Goal: Information Seeking & Learning: Learn about a topic

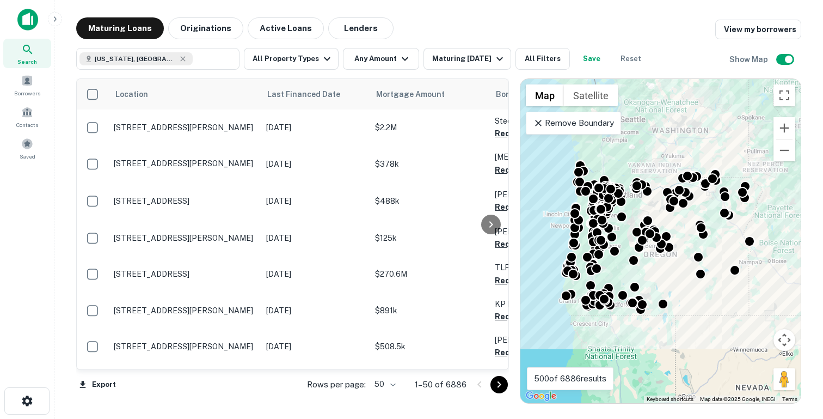
click at [56, 19] on icon "button" at bounding box center [55, 18] width 3 height 5
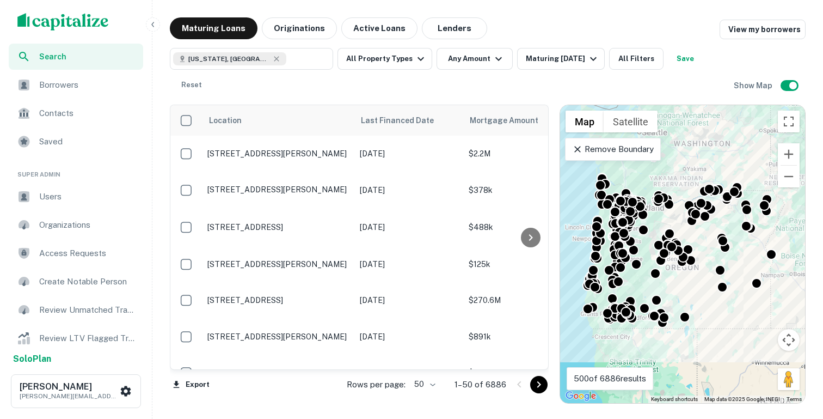
click at [64, 196] on span "Users" at bounding box center [87, 196] width 97 height 13
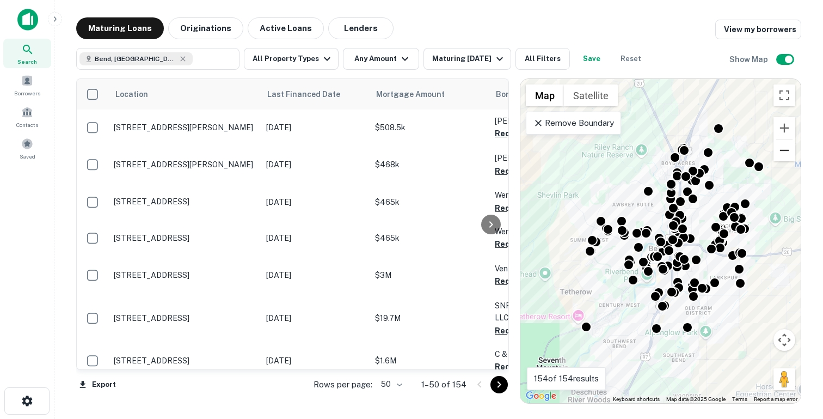
click at [786, 149] on button "Zoom out" at bounding box center [785, 150] width 22 height 22
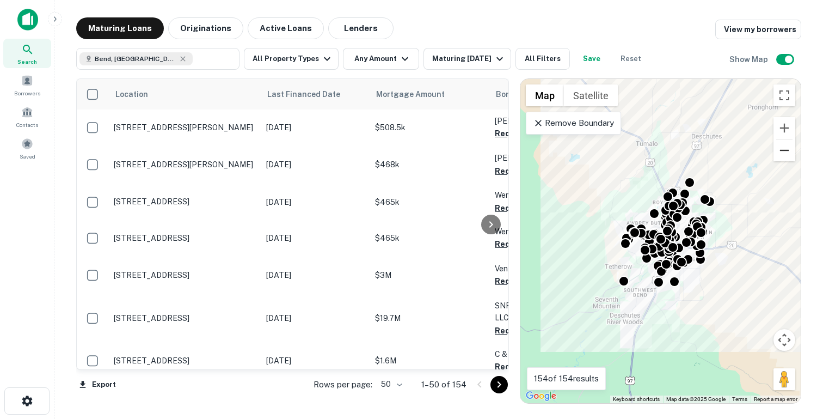
click at [786, 149] on button "Zoom out" at bounding box center [785, 150] width 22 height 22
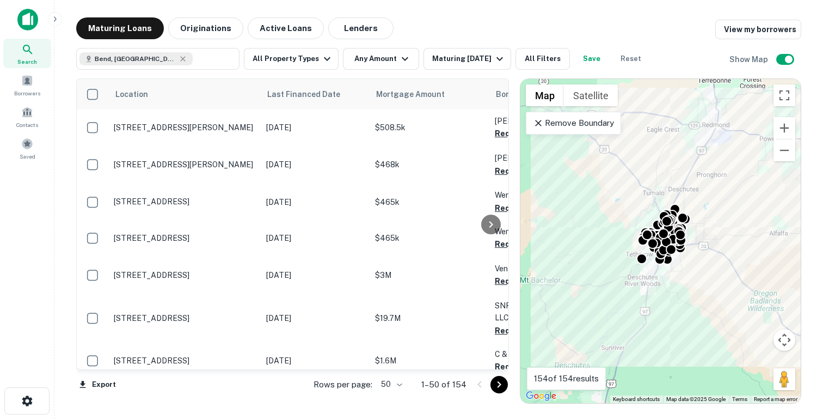
click at [536, 123] on icon at bounding box center [538, 123] width 11 height 11
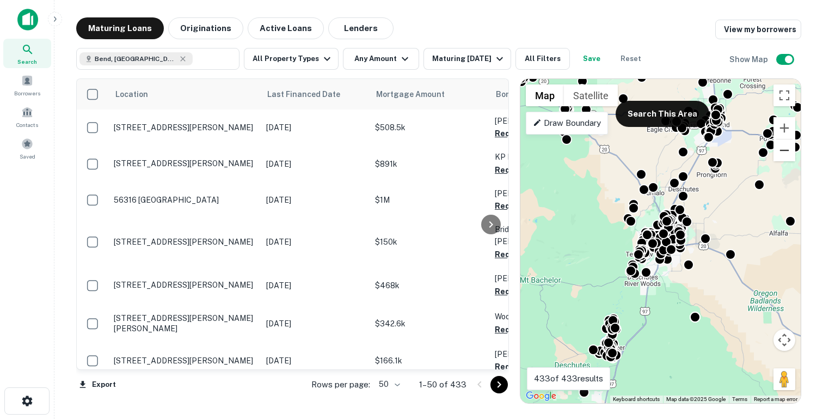
click at [782, 148] on button "Zoom out" at bounding box center [785, 150] width 22 height 22
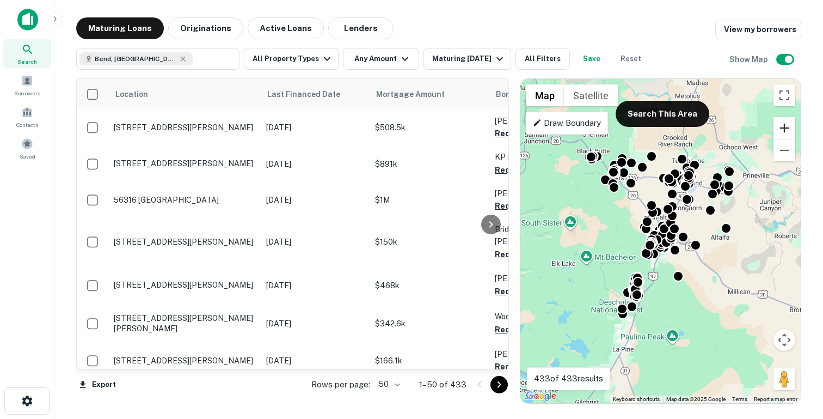
click at [788, 126] on button "Zoom in" at bounding box center [785, 128] width 22 height 22
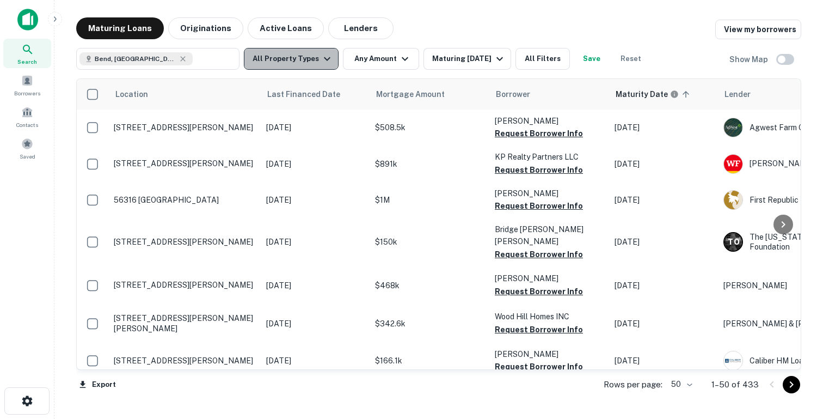
click at [295, 62] on button "All Property Types" at bounding box center [291, 59] width 95 height 22
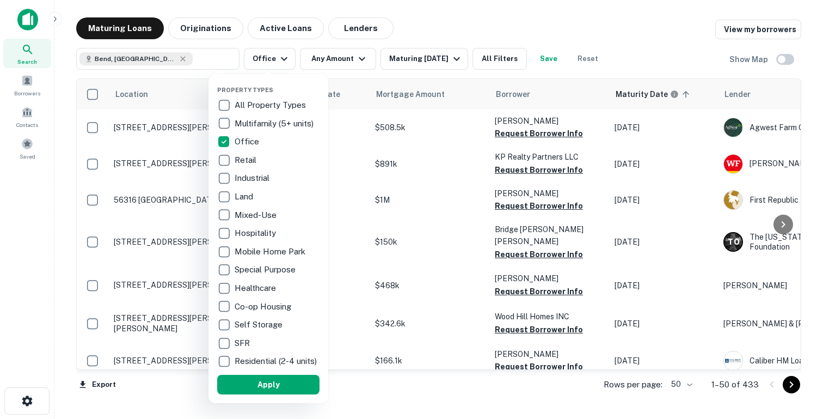
click at [255, 388] on button "Apply" at bounding box center [268, 385] width 102 height 20
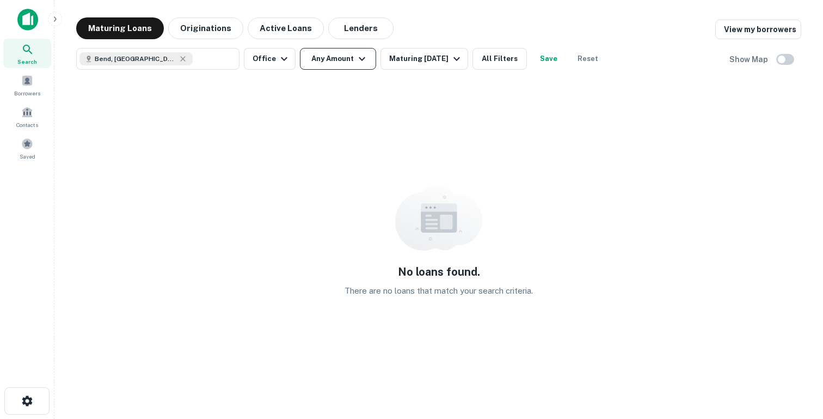
click at [334, 65] on button "Any Amount" at bounding box center [338, 59] width 76 height 22
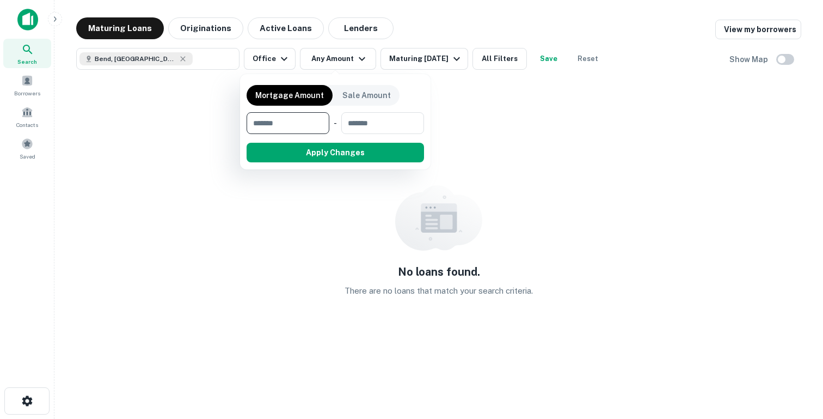
click at [784, 60] on div at bounding box center [411, 209] width 823 height 419
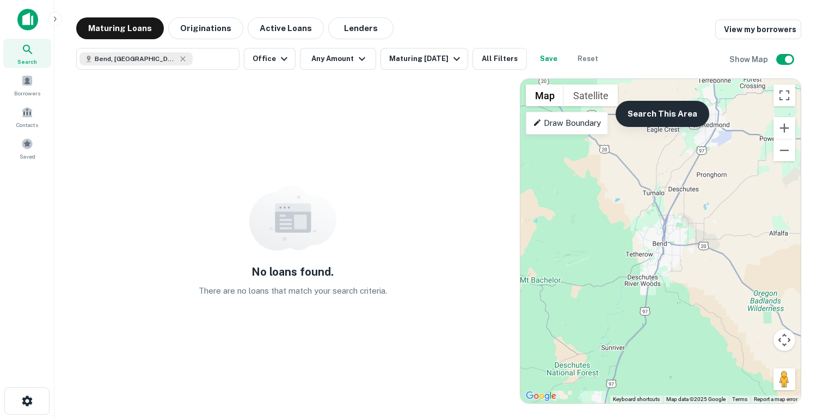
click at [674, 114] on button "Search This Area" at bounding box center [663, 114] width 94 height 26
click at [652, 118] on button "Search This Area" at bounding box center [663, 114] width 94 height 26
click at [284, 62] on icon "button" at bounding box center [284, 58] width 13 height 13
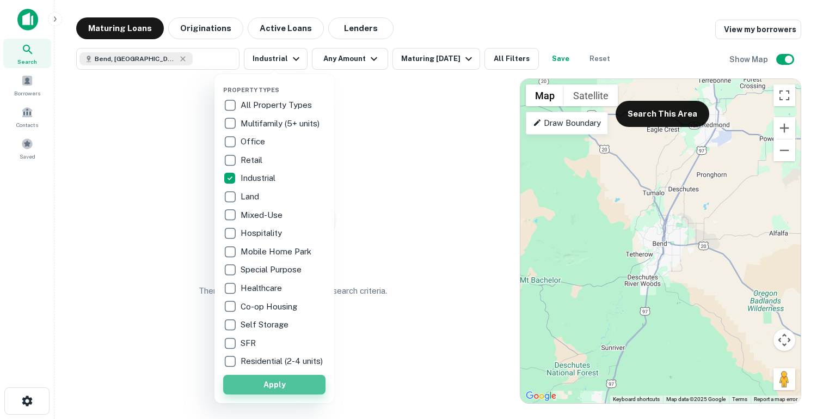
click at [252, 391] on button "Apply" at bounding box center [274, 385] width 102 height 20
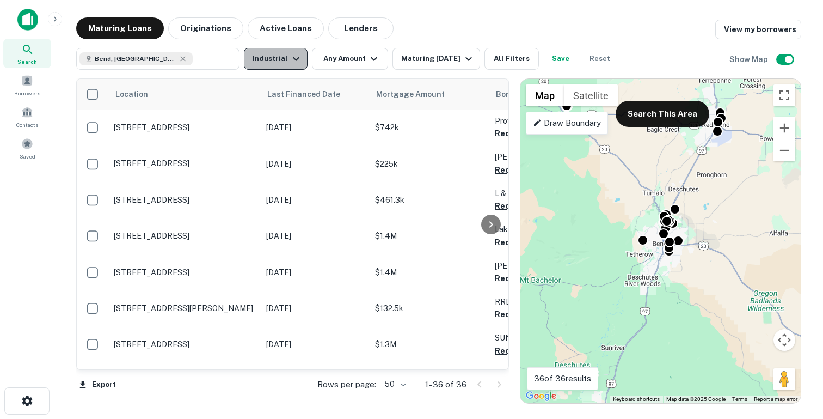
click at [276, 57] on button "Industrial" at bounding box center [276, 59] width 64 height 22
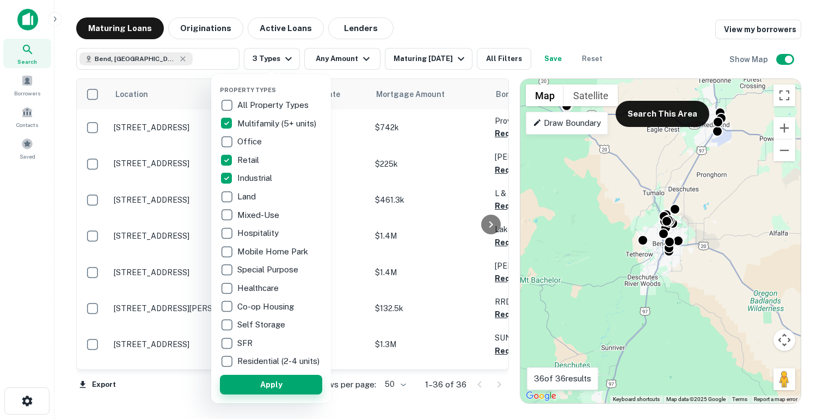
click at [269, 392] on button "Apply" at bounding box center [271, 385] width 102 height 20
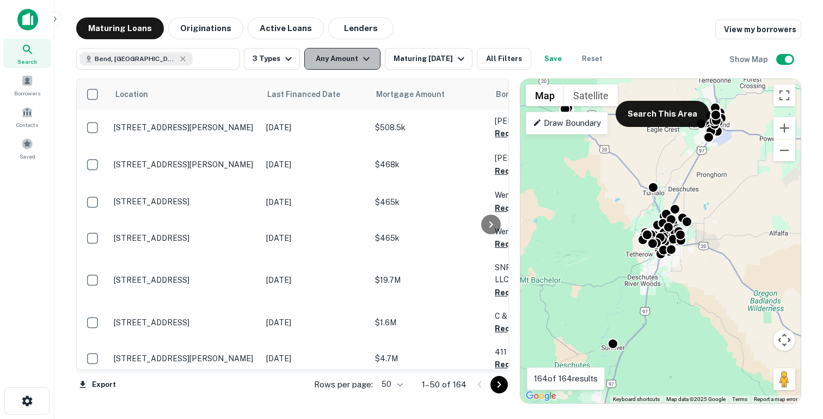
click at [345, 63] on button "Any Amount" at bounding box center [342, 59] width 76 height 22
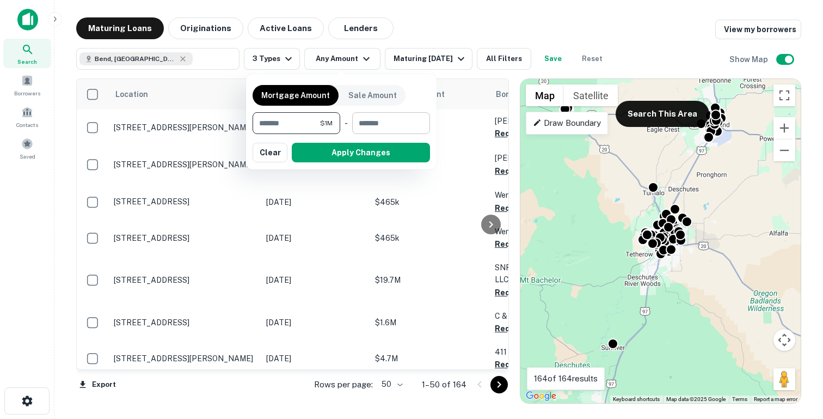
type input "*******"
click at [376, 125] on input "number" at bounding box center [387, 123] width 70 height 22
type input "********"
click at [349, 159] on button "Apply Changes" at bounding box center [361, 153] width 138 height 20
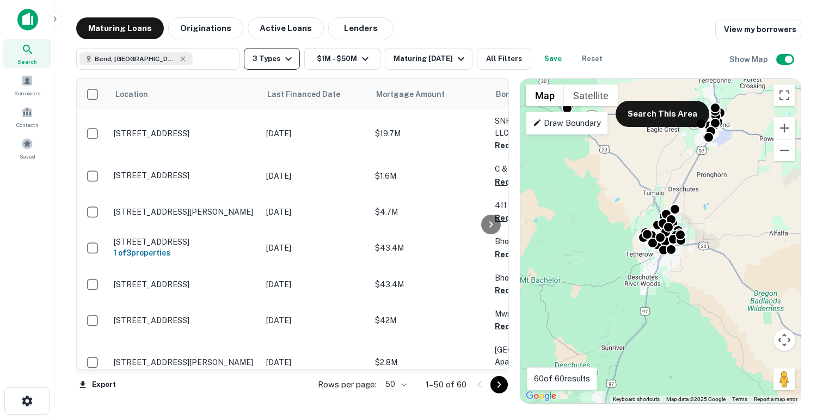
click at [289, 64] on icon "button" at bounding box center [288, 58] width 13 height 13
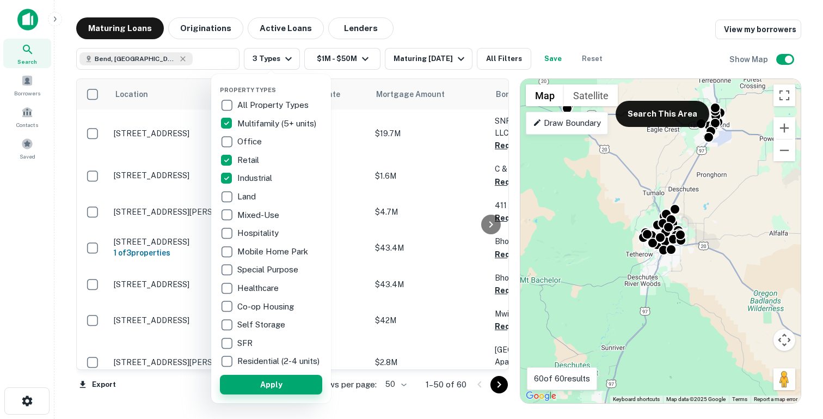
click at [254, 386] on button "Apply" at bounding box center [271, 385] width 102 height 20
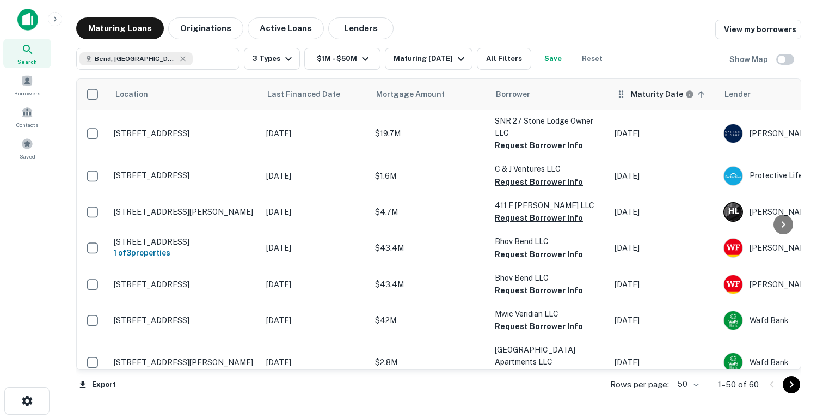
click at [700, 96] on icon at bounding box center [701, 94] width 10 height 10
click at [415, 60] on div "Maturing [DATE]" at bounding box center [431, 58] width 74 height 13
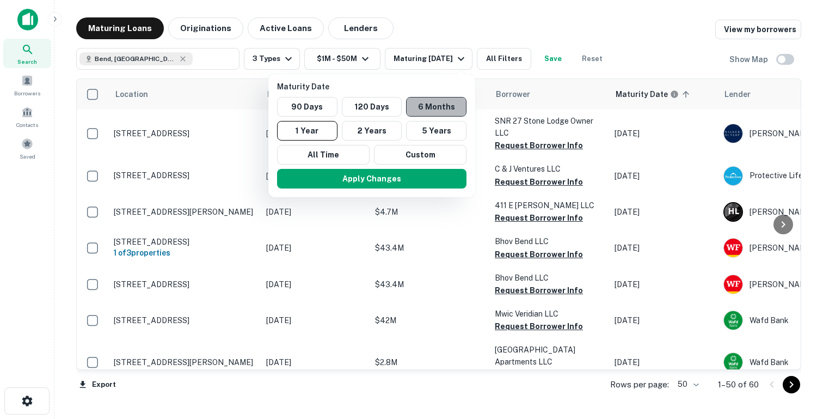
click at [439, 105] on button "6 Months" at bounding box center [436, 107] width 60 height 20
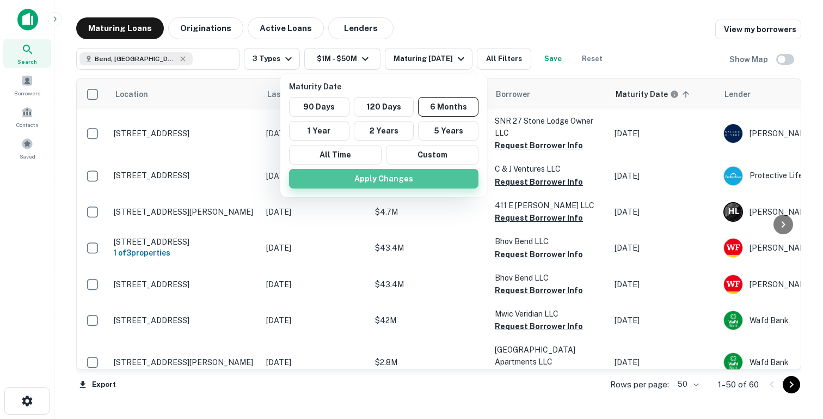
click at [391, 171] on button "Apply Changes" at bounding box center [383, 179] width 189 height 20
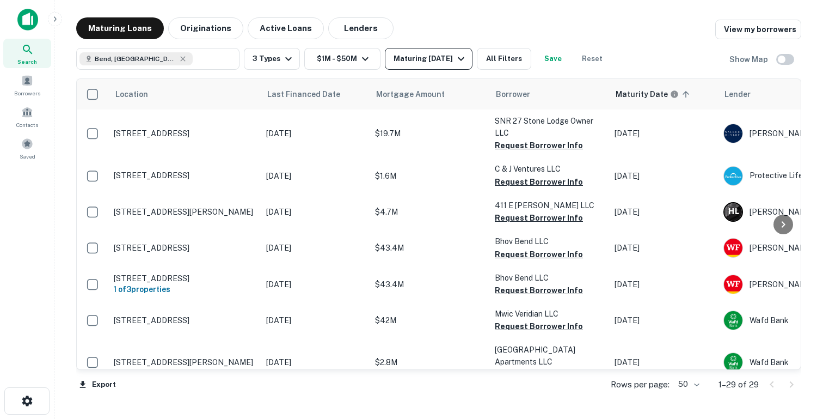
click at [436, 63] on div "Maturing In 6 Months" at bounding box center [431, 58] width 74 height 13
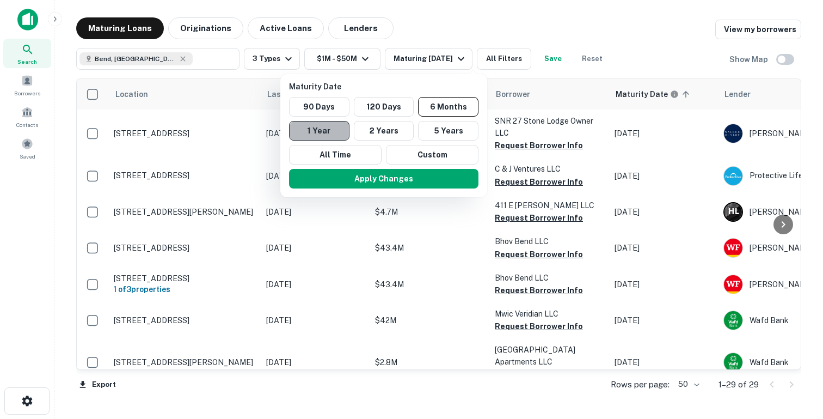
click at [316, 133] on button "1 Year" at bounding box center [319, 131] width 60 height 20
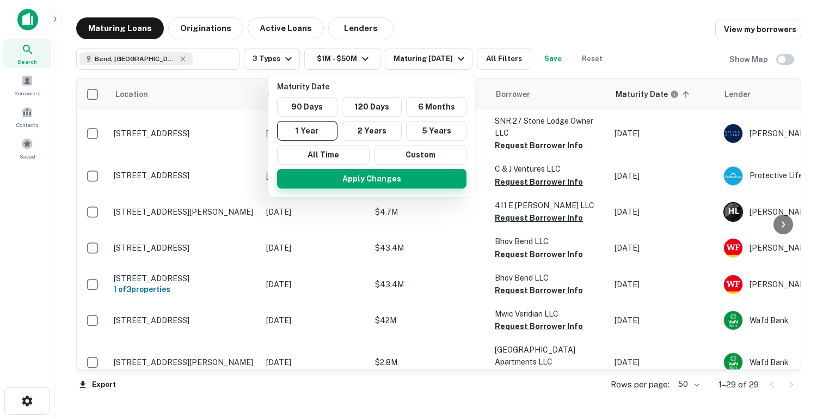
click at [325, 178] on button "Apply Changes" at bounding box center [371, 179] width 189 height 20
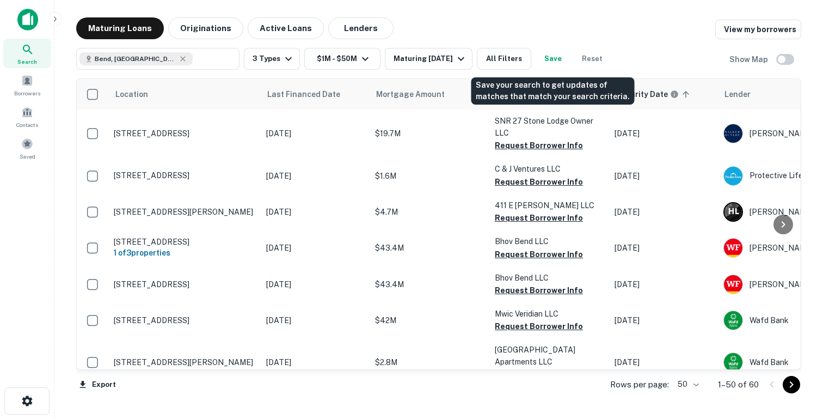
click at [550, 64] on button "Save" at bounding box center [553, 59] width 35 height 22
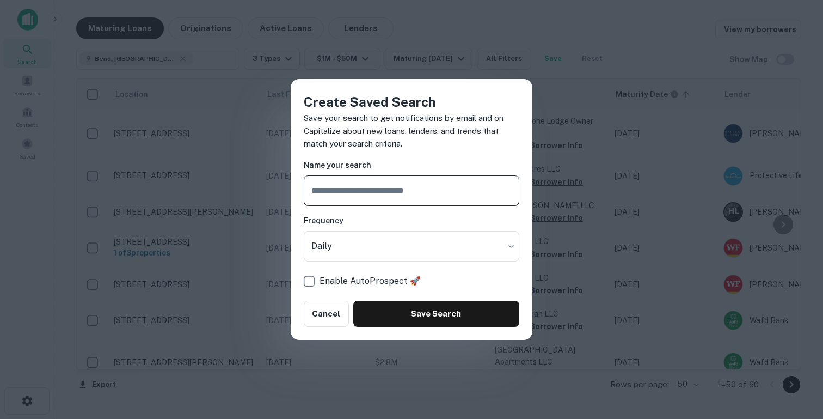
click at [407, 190] on input "text" at bounding box center [412, 190] width 216 height 30
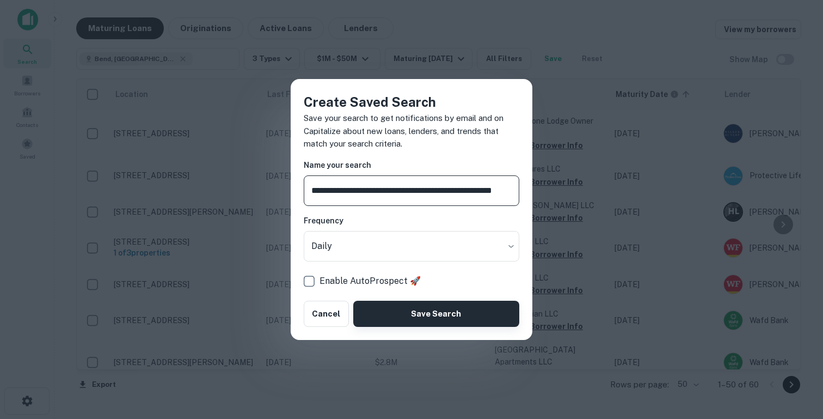
type input "**********"
click at [405, 313] on button "Save Search" at bounding box center [436, 314] width 166 height 26
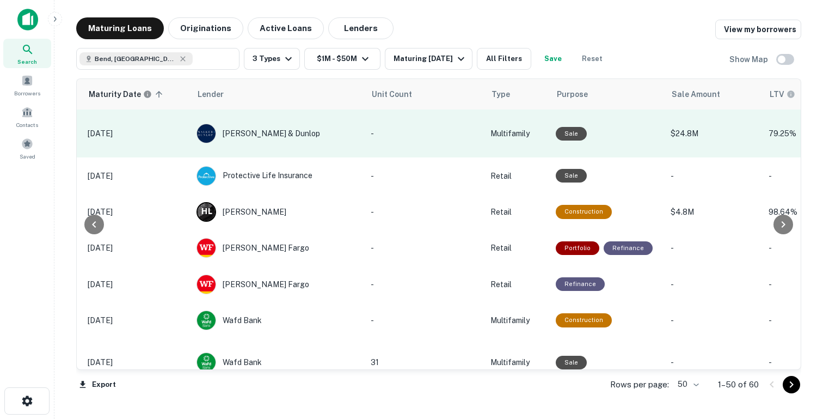
scroll to position [0, 419]
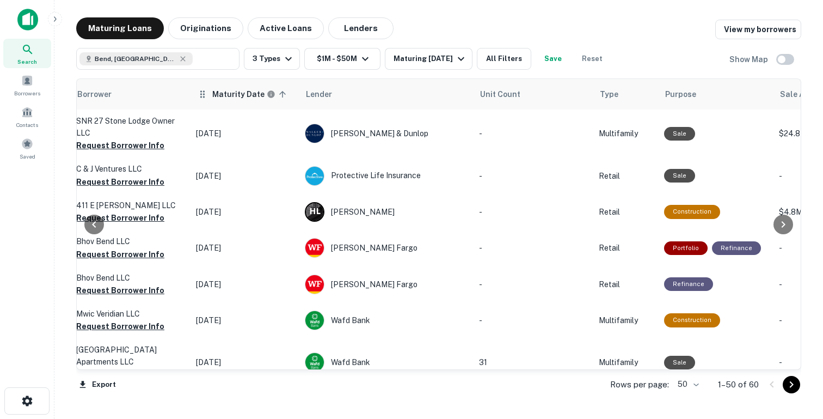
click at [280, 94] on icon at bounding box center [282, 94] width 7 height 7
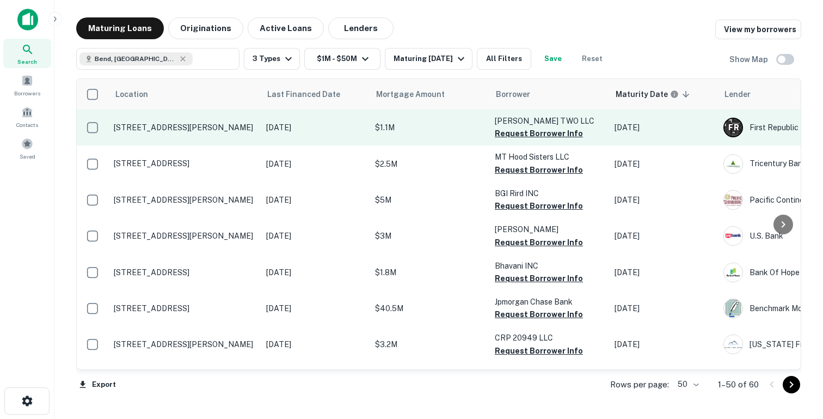
click at [339, 131] on p "Aug 30, 2016" at bounding box center [315, 127] width 98 height 12
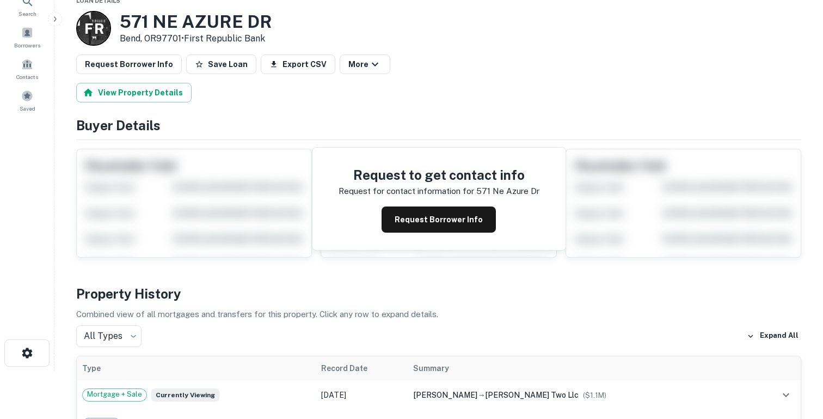
scroll to position [79, 0]
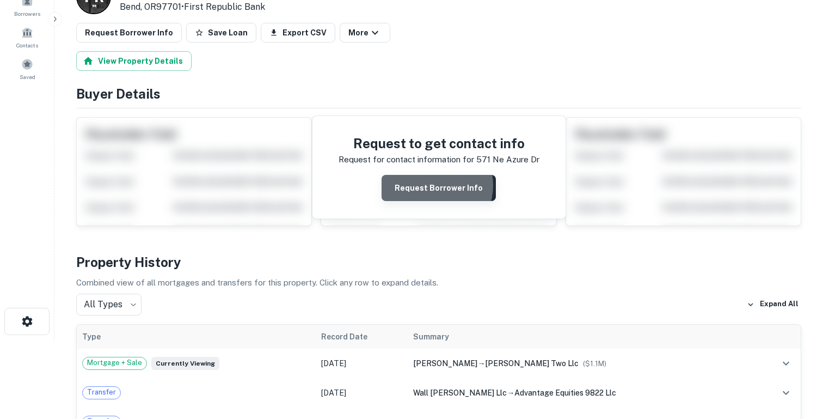
click at [434, 185] on button "Request Borrower Info" at bounding box center [439, 188] width 114 height 26
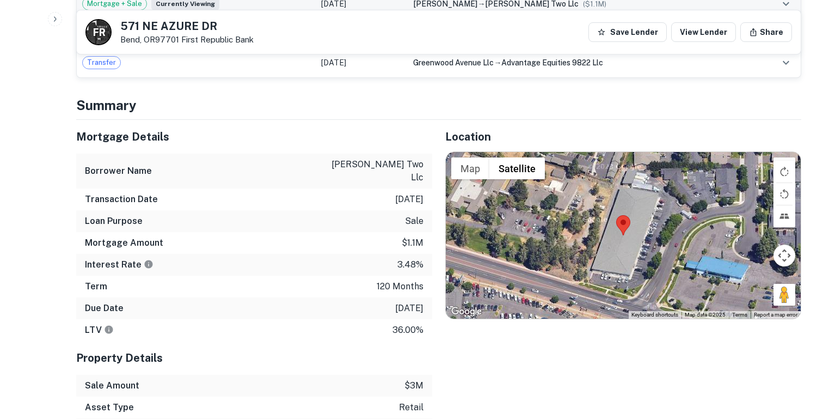
scroll to position [917, 0]
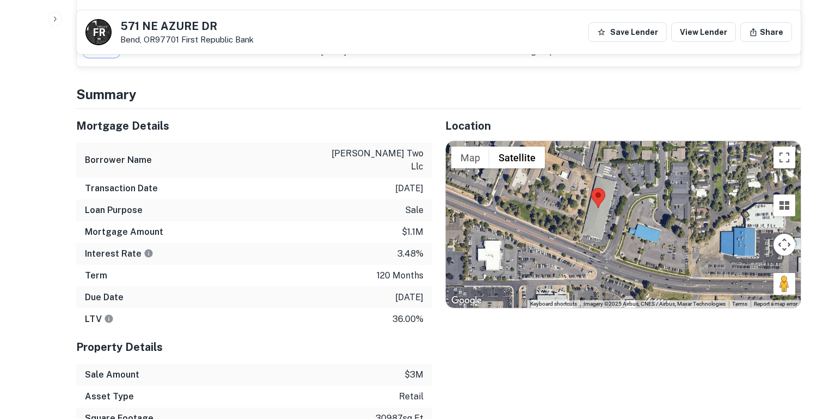
click at [409, 182] on p "8/30/2016" at bounding box center [409, 188] width 28 height 13
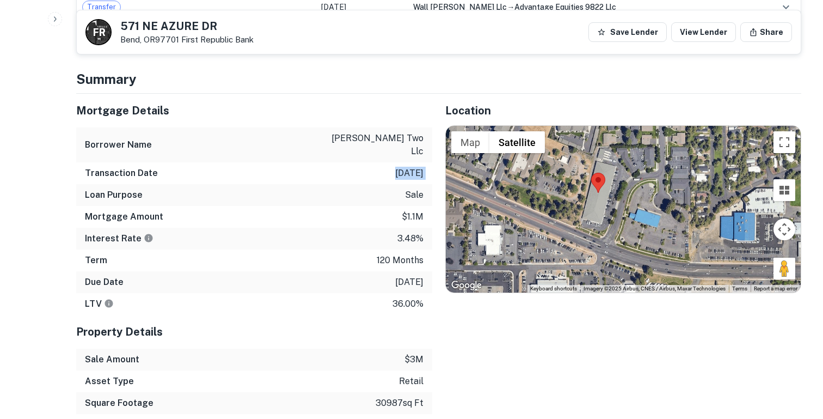
scroll to position [936, 0]
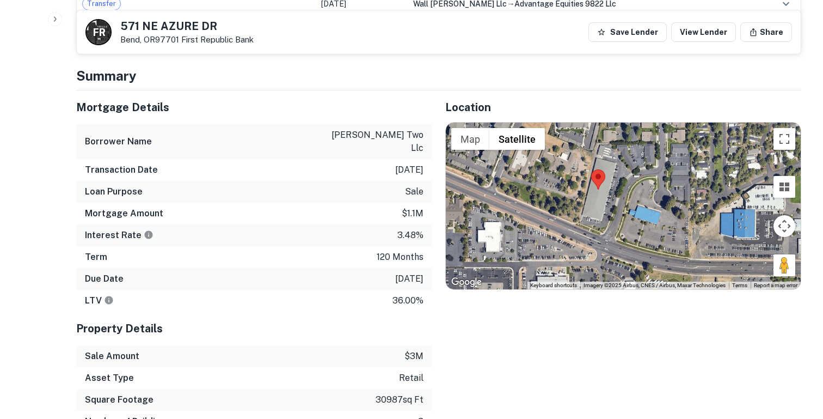
click at [414, 207] on p "$1.1m" at bounding box center [413, 213] width 22 height 13
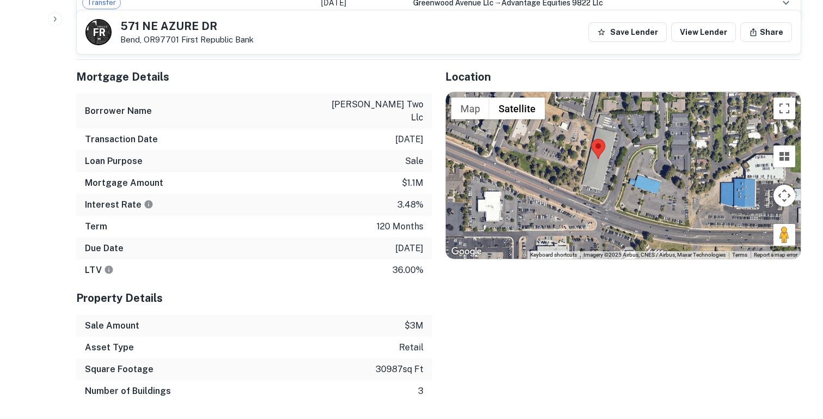
click at [412, 194] on div "Interest Rate 3.48%" at bounding box center [254, 205] width 356 height 22
click at [408, 198] on p "3.48%" at bounding box center [410, 204] width 26 height 13
click at [406, 133] on div "Transaction Date 8/30/2016" at bounding box center [254, 139] width 356 height 22
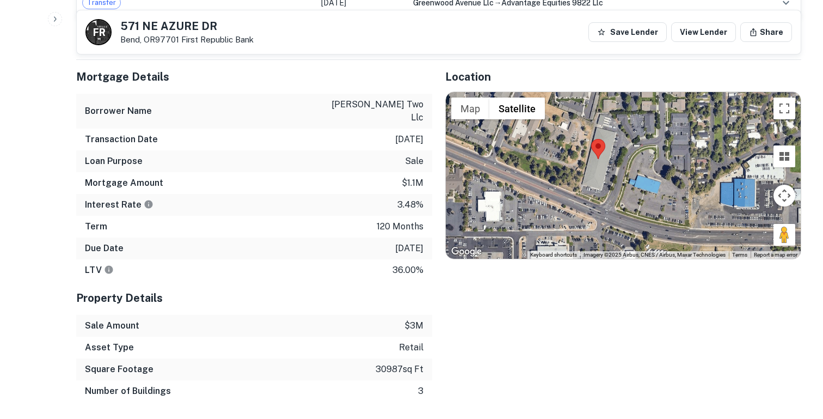
click at [406, 133] on div "Transaction Date 8/30/2016" at bounding box center [254, 139] width 356 height 22
click at [412, 133] on p "8/30/2016" at bounding box center [409, 139] width 28 height 13
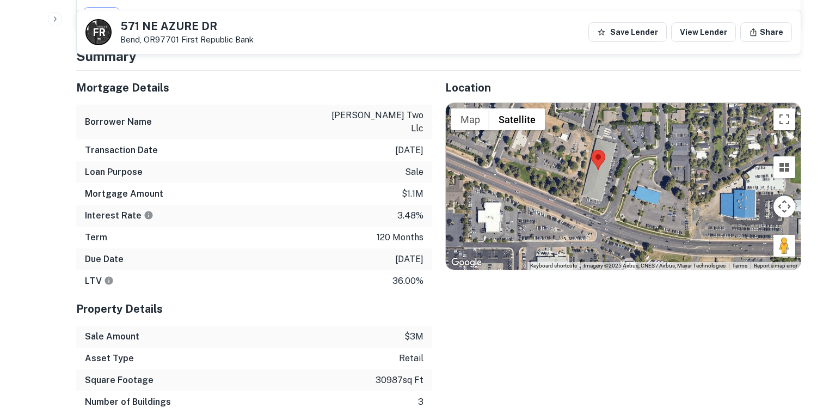
click at [405, 209] on p "3.48%" at bounding box center [410, 215] width 26 height 13
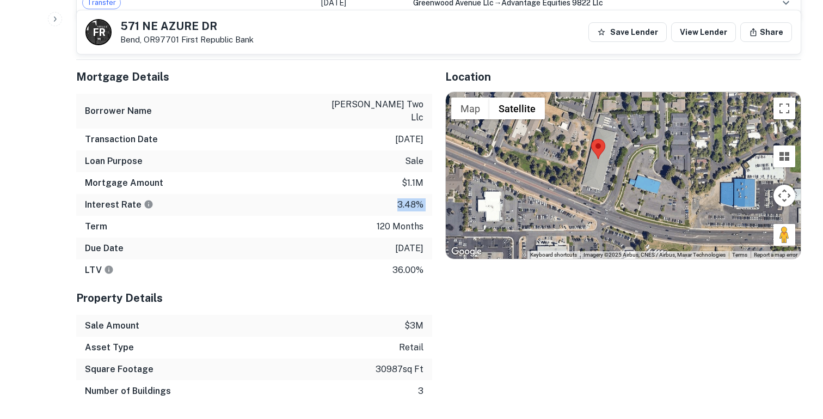
scroll to position [979, 0]
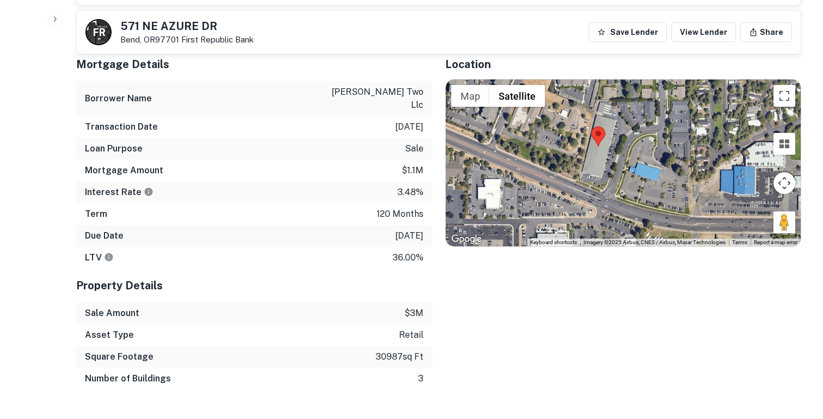
click at [405, 229] on p "8/22/2026" at bounding box center [409, 235] width 28 height 13
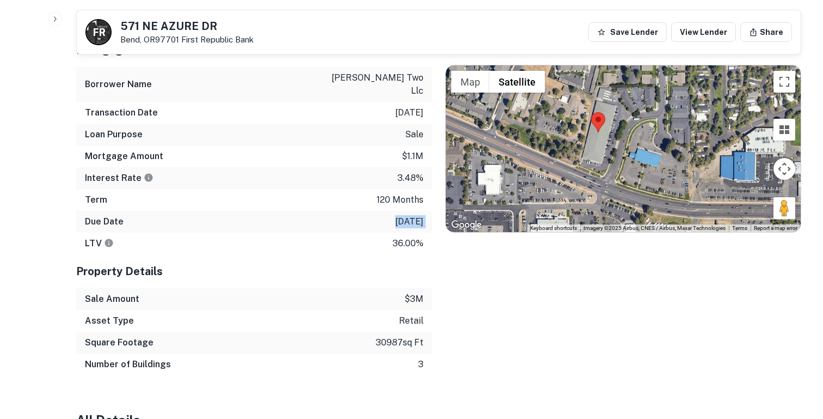
scroll to position [1017, 0]
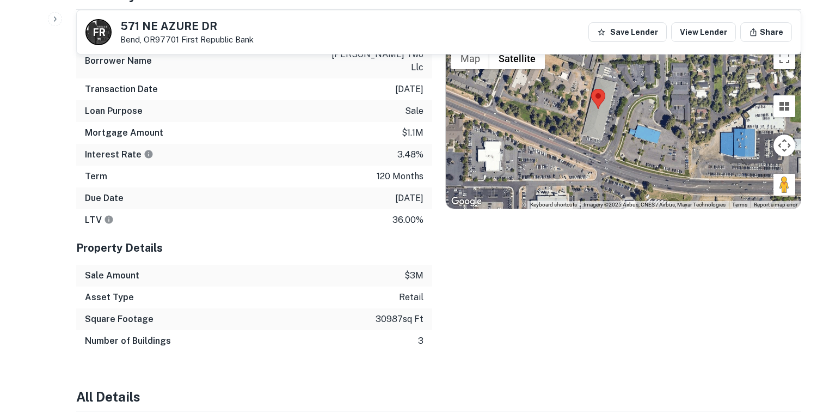
click at [408, 213] on p "36.00%" at bounding box center [408, 219] width 31 height 13
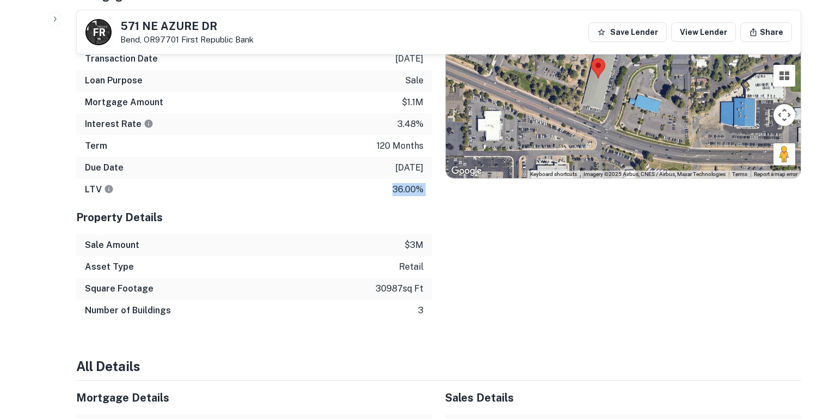
scroll to position [1074, 0]
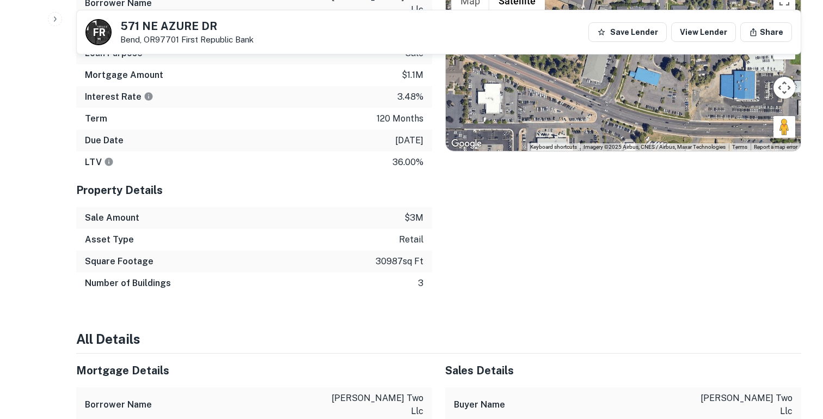
click at [417, 211] on p "$3m" at bounding box center [414, 217] width 19 height 13
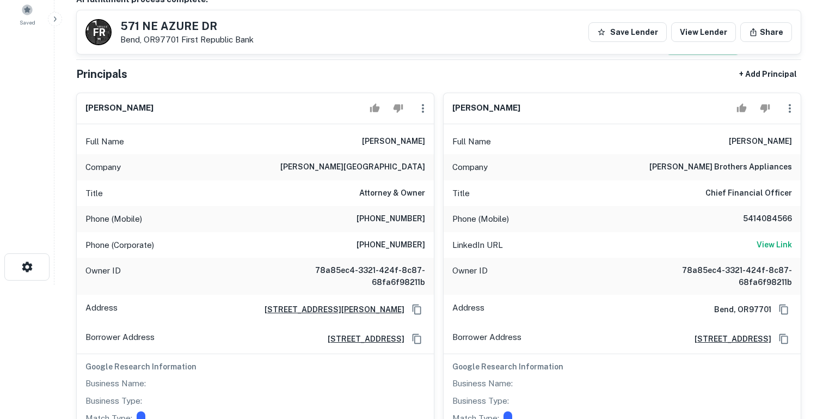
scroll to position [0, 0]
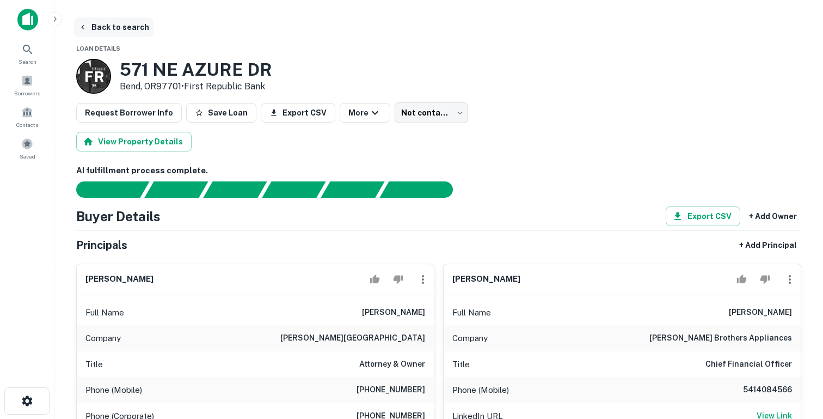
click at [93, 25] on button "Back to search" at bounding box center [113, 27] width 79 height 20
click at [101, 31] on button "Back to search" at bounding box center [113, 27] width 79 height 20
click at [24, 15] on img at bounding box center [27, 20] width 21 height 22
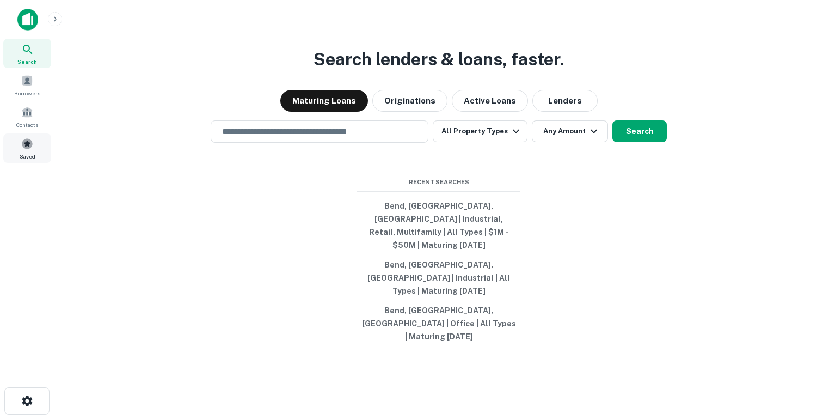
click at [31, 152] on span "Saved" at bounding box center [28, 156] width 16 height 9
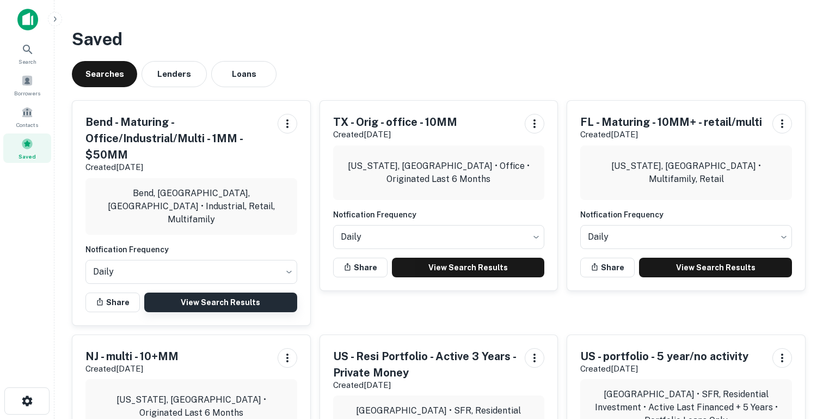
click at [208, 297] on link "View Search Results" at bounding box center [220, 302] width 153 height 20
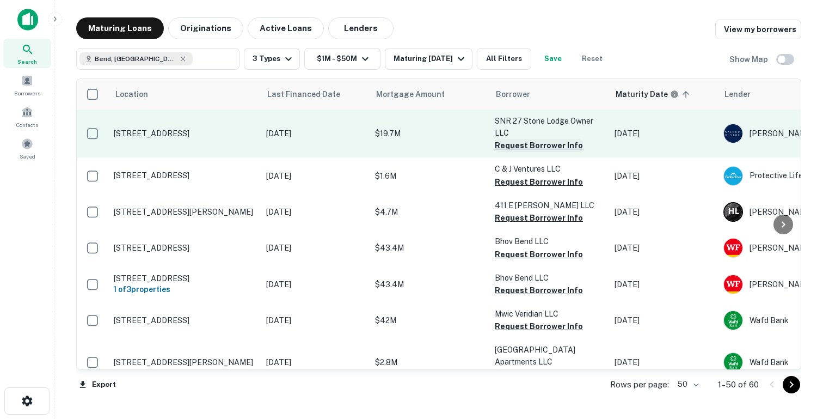
click at [535, 146] on button "Request Borrower Info" at bounding box center [539, 145] width 88 height 13
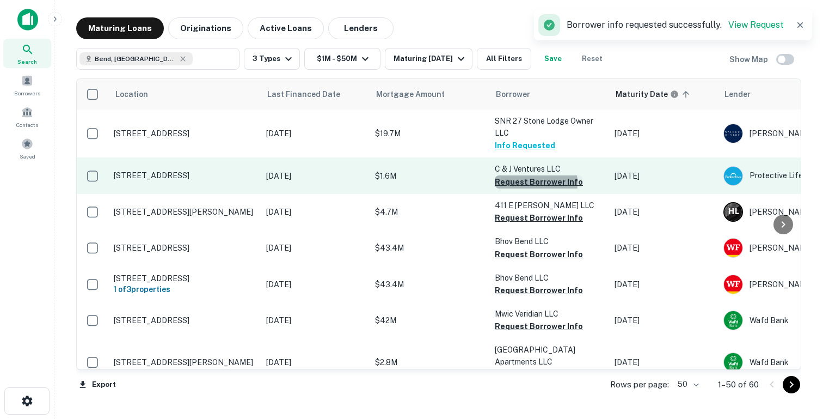
click at [519, 183] on button "Request Borrower Info" at bounding box center [539, 181] width 88 height 13
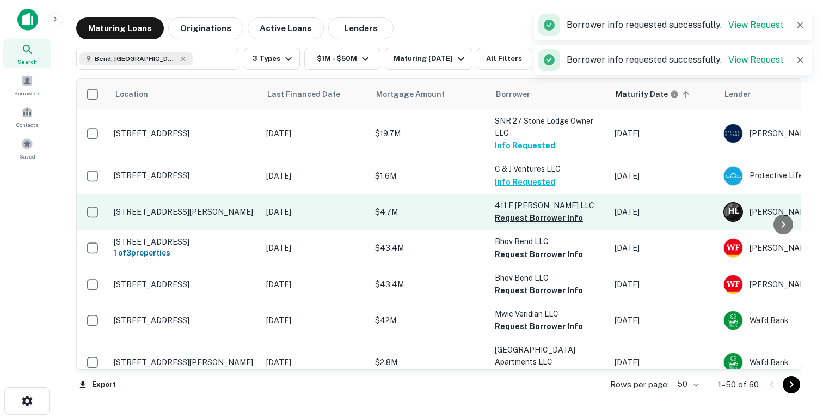
click at [511, 215] on button "Request Borrower Info" at bounding box center [539, 217] width 88 height 13
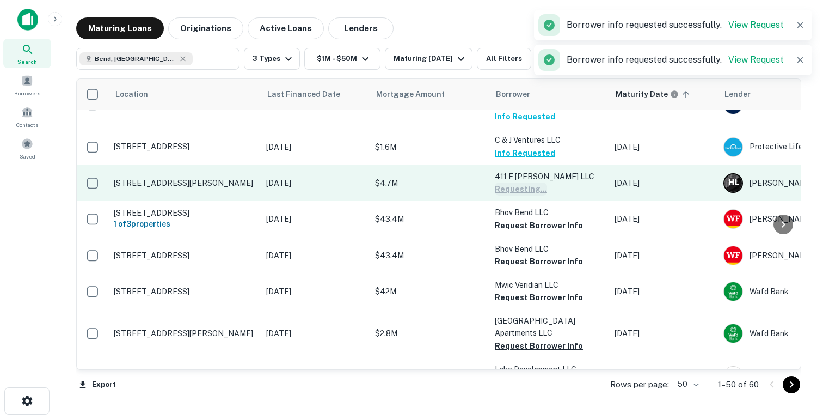
scroll to position [46, 0]
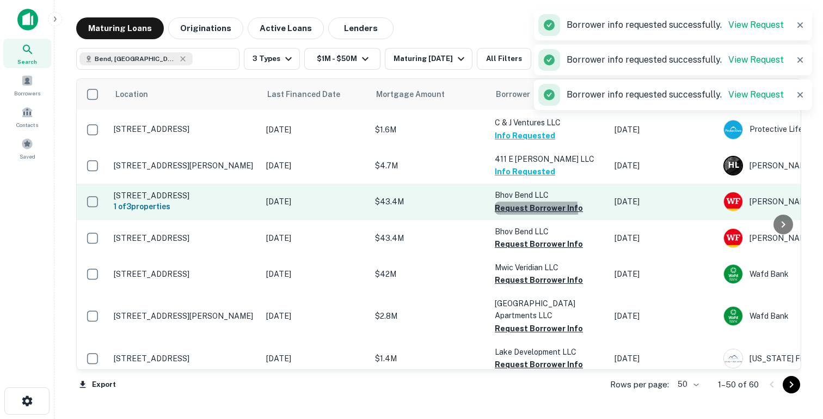
click at [512, 212] on button "Request Borrower Info" at bounding box center [539, 207] width 88 height 13
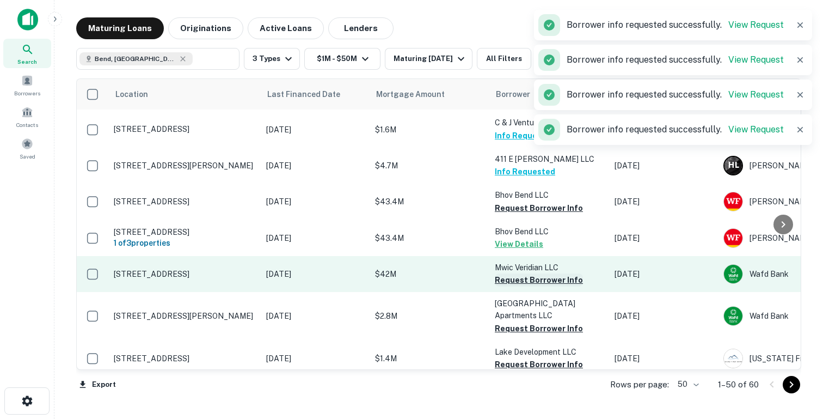
click at [507, 279] on button "Request Borrower Info" at bounding box center [539, 279] width 88 height 13
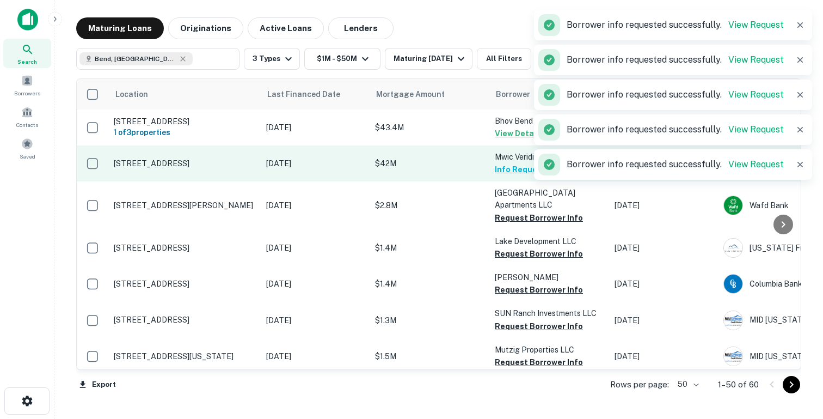
scroll to position [200, 0]
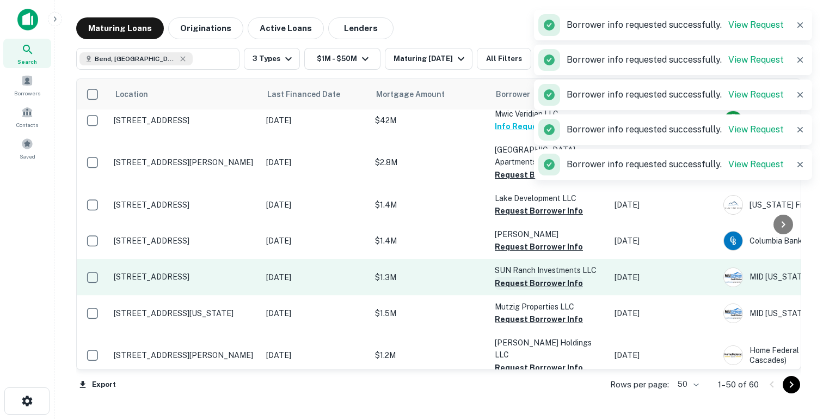
click at [514, 277] on button "Request Borrower Info" at bounding box center [539, 283] width 88 height 13
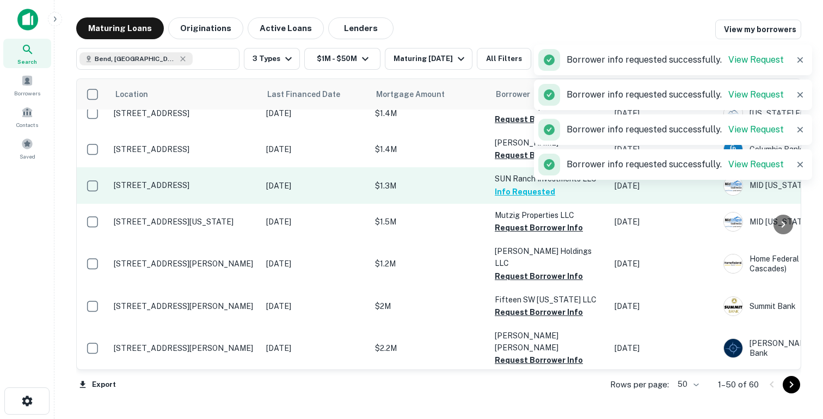
scroll to position [320, 0]
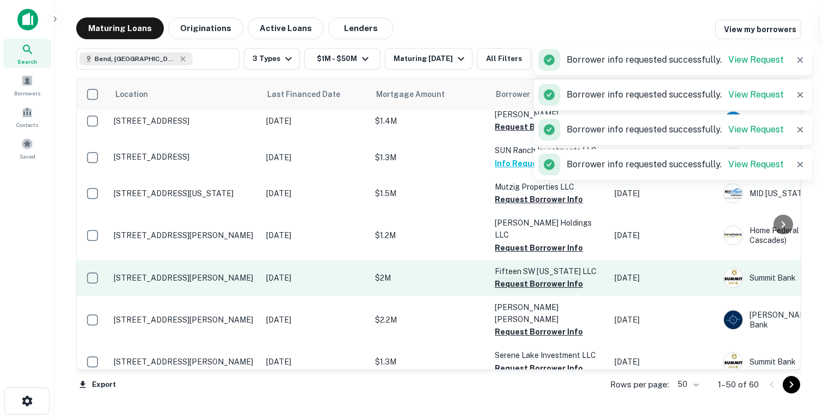
click at [518, 277] on button "Request Borrower Info" at bounding box center [539, 283] width 88 height 13
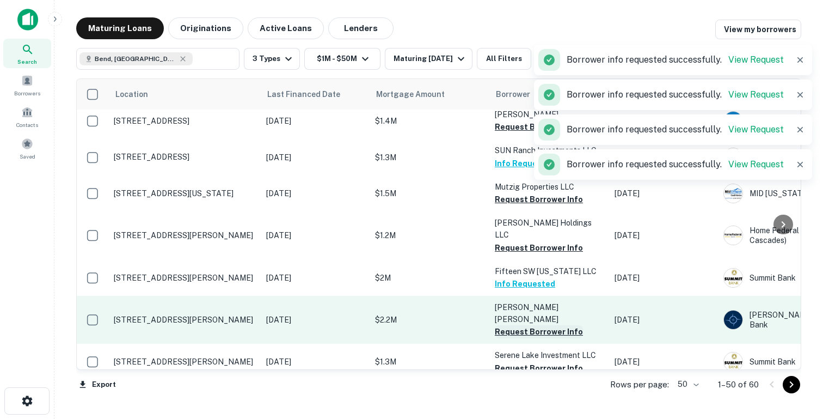
click at [506, 325] on button "Request Borrower Info" at bounding box center [539, 331] width 88 height 13
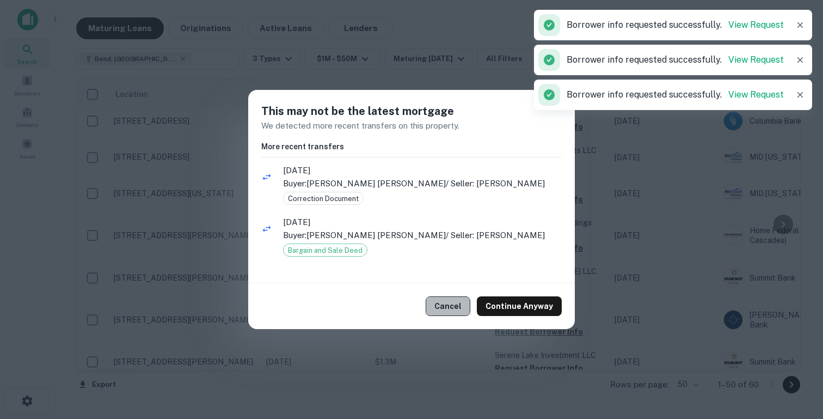
click at [460, 303] on button "Cancel" at bounding box center [448, 306] width 45 height 20
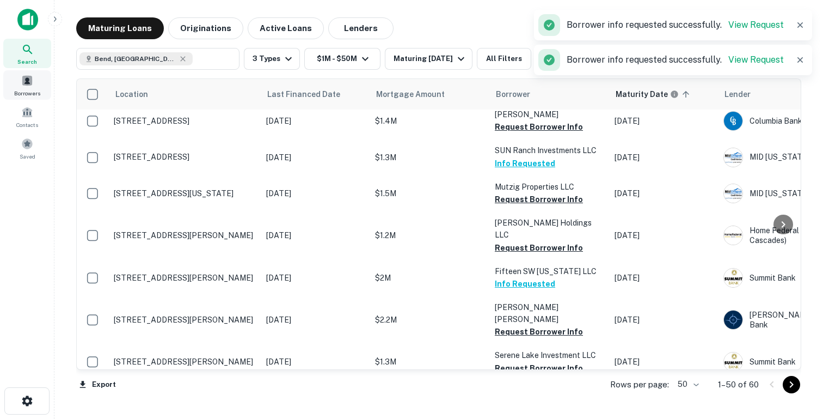
click at [28, 82] on span at bounding box center [27, 81] width 12 height 12
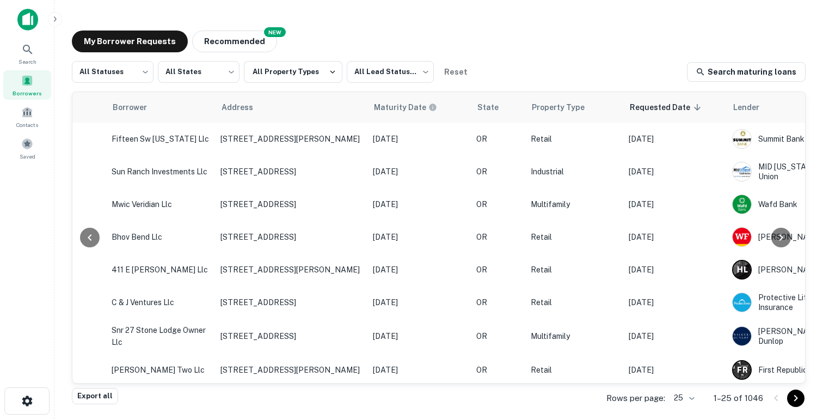
scroll to position [0, 437]
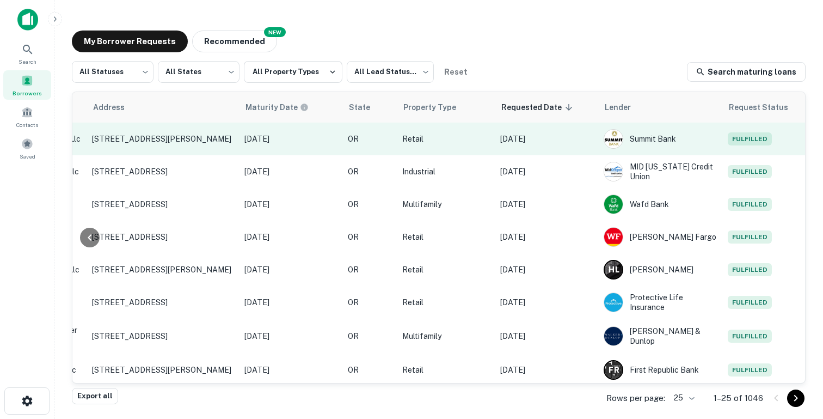
click at [775, 138] on td "Fulfilled" at bounding box center [772, 139] width 98 height 33
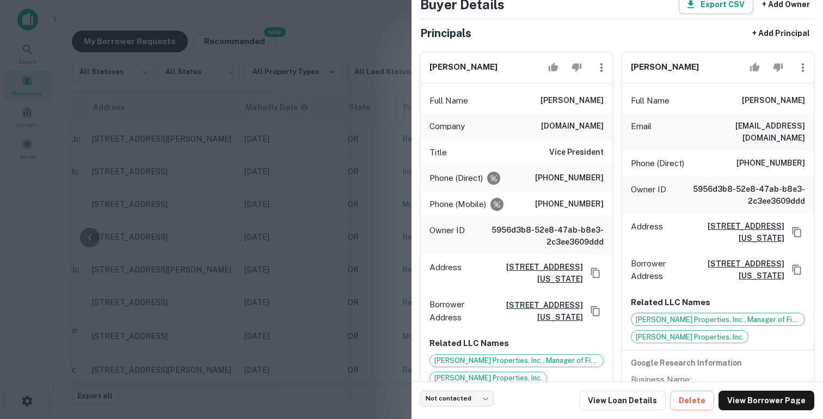
scroll to position [65, 0]
click at [339, 203] on div at bounding box center [411, 209] width 823 height 419
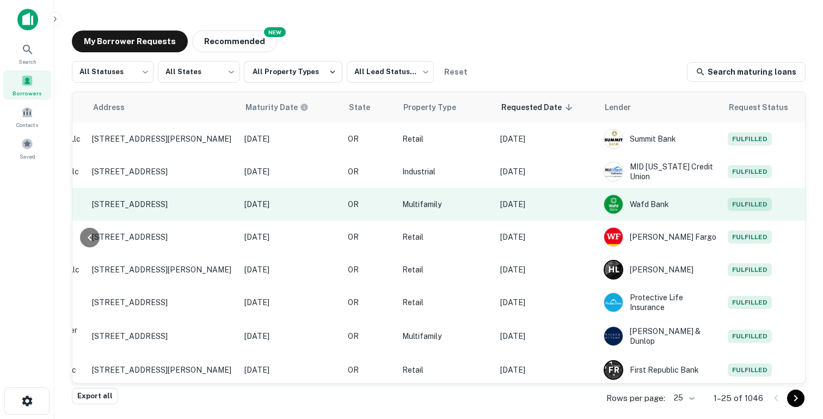
click at [590, 199] on p "Aug 26, 2025" at bounding box center [546, 204] width 93 height 12
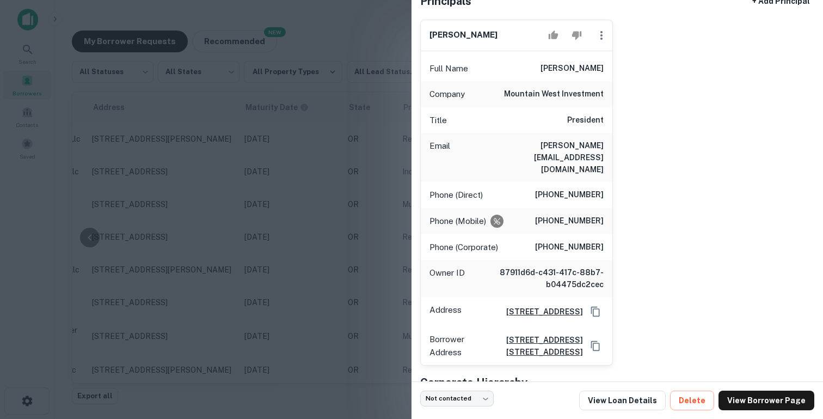
scroll to position [127, 0]
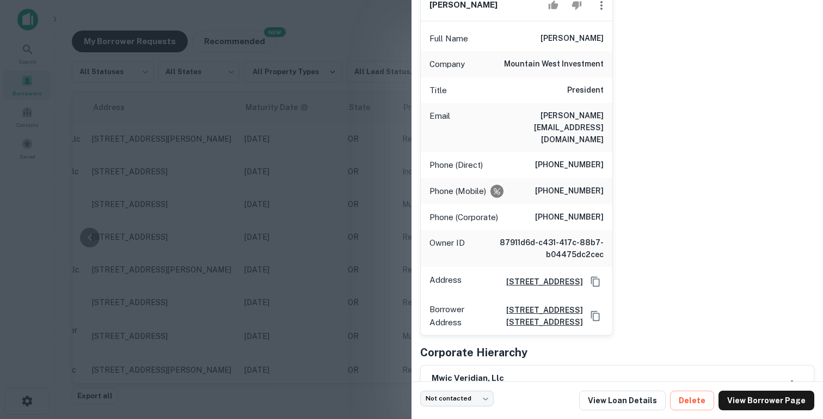
click at [340, 229] on div at bounding box center [411, 209] width 823 height 419
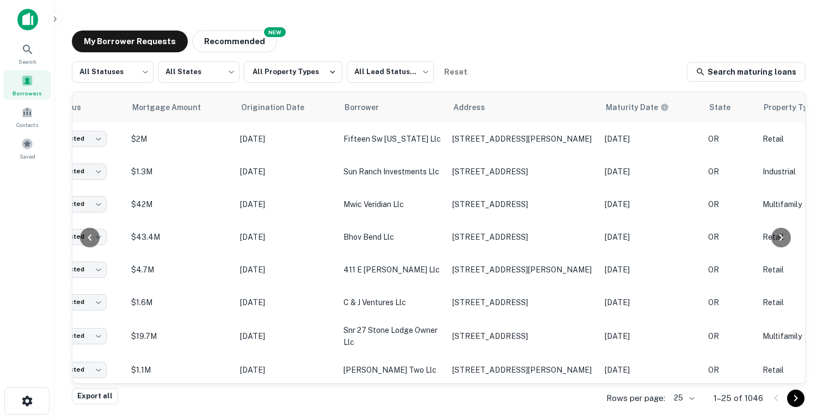
scroll to position [0, 0]
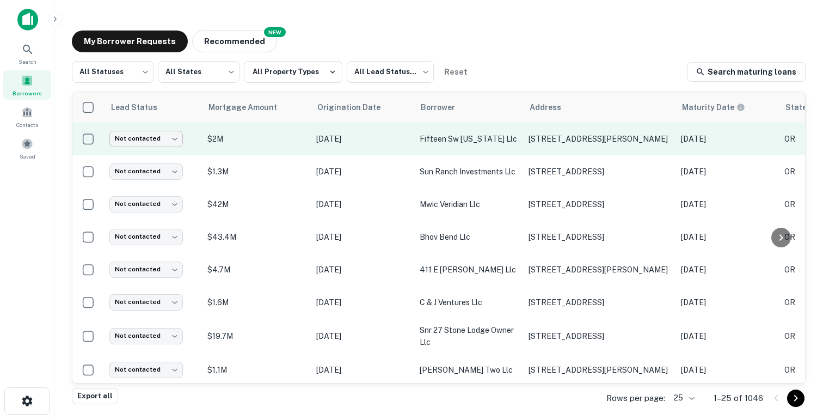
click at [158, 145] on body "Search Borrowers Contacts Saved My Borrower Requests NEW Recommended All Status…" at bounding box center [411, 209] width 823 height 419
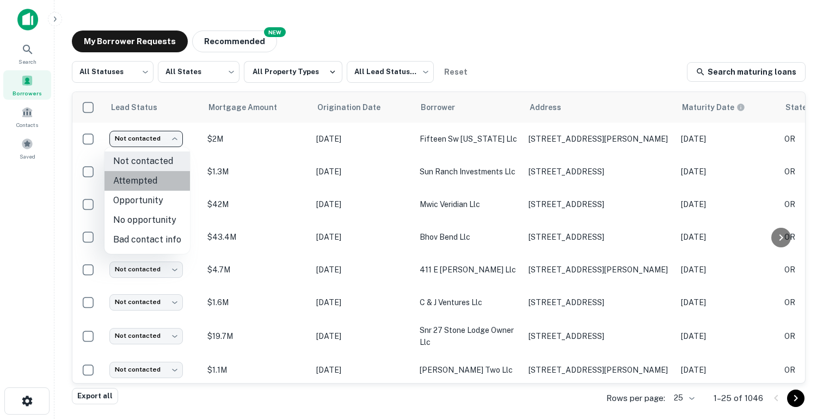
click at [157, 181] on li "Attempted" at bounding box center [147, 181] width 85 height 20
type input "*********"
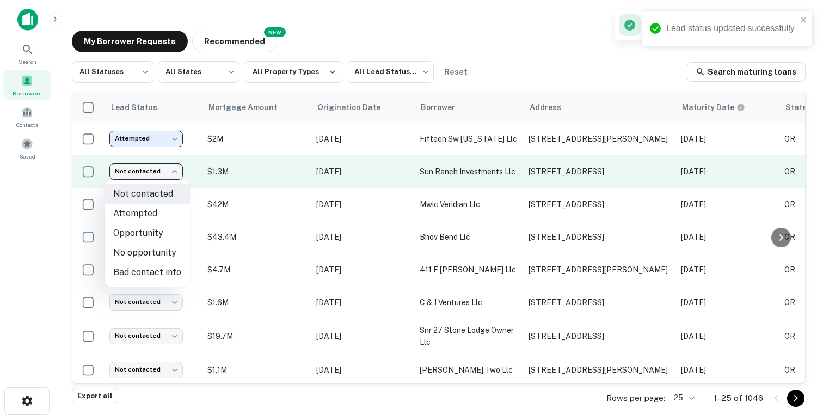
click at [152, 175] on body "Lead status updated successfully Search Borrowers Contacts Saved My Borrower Re…" at bounding box center [411, 209] width 823 height 419
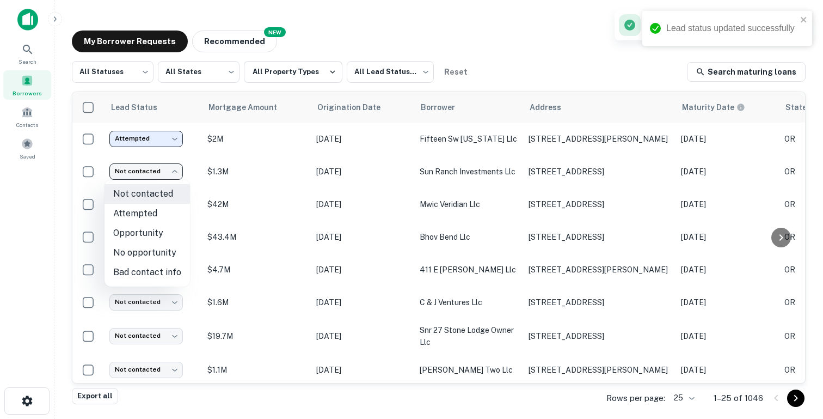
click at [158, 236] on li "Opportunity" at bounding box center [147, 233] width 85 height 20
type input "**********"
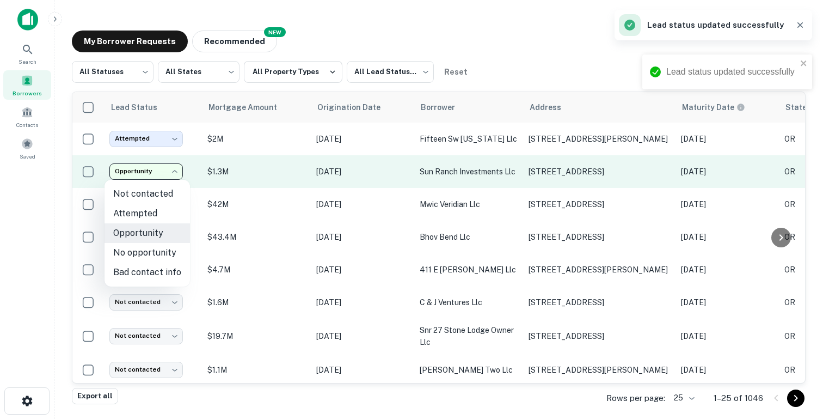
click at [171, 174] on body "**********" at bounding box center [411, 209] width 823 height 419
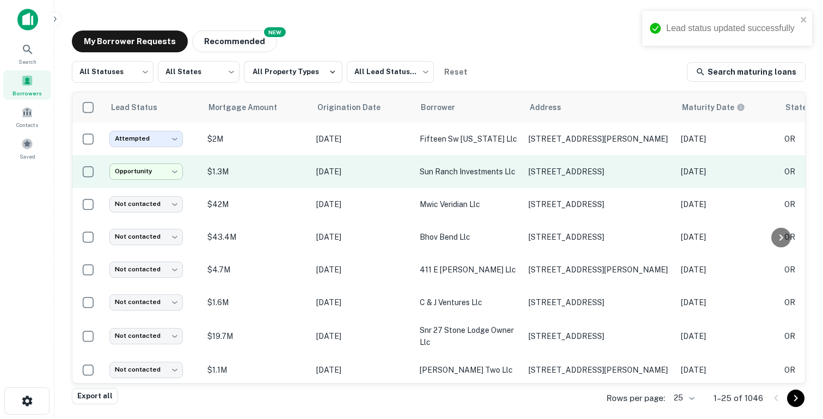
click at [167, 170] on body "**********" at bounding box center [411, 209] width 823 height 419
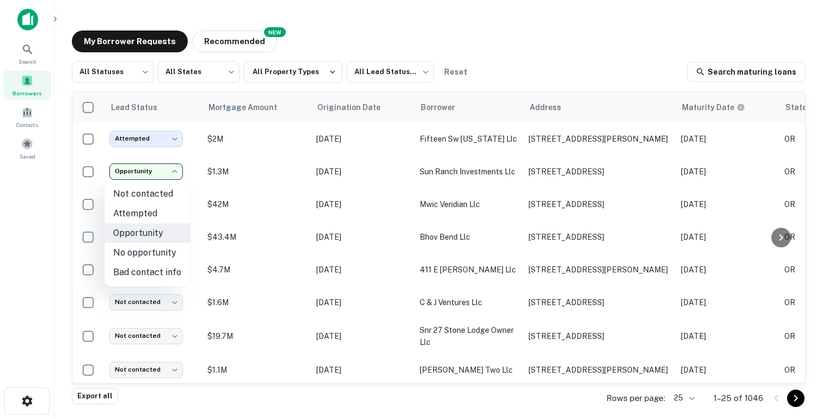
click at [224, 183] on div at bounding box center [411, 209] width 823 height 419
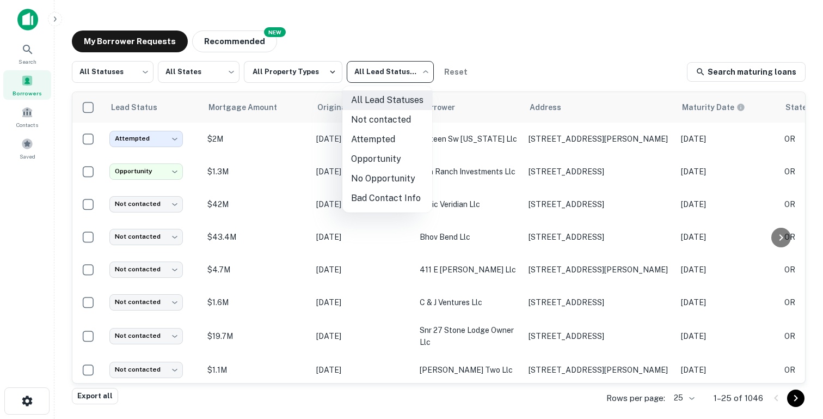
click at [408, 70] on body "**********" at bounding box center [411, 209] width 823 height 419
click at [372, 164] on li "Opportunity" at bounding box center [387, 159] width 90 height 20
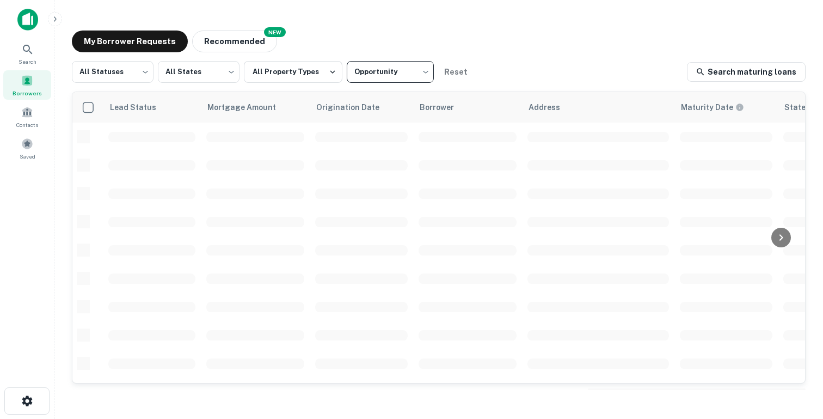
click at [384, 74] on body "**********" at bounding box center [411, 209] width 823 height 419
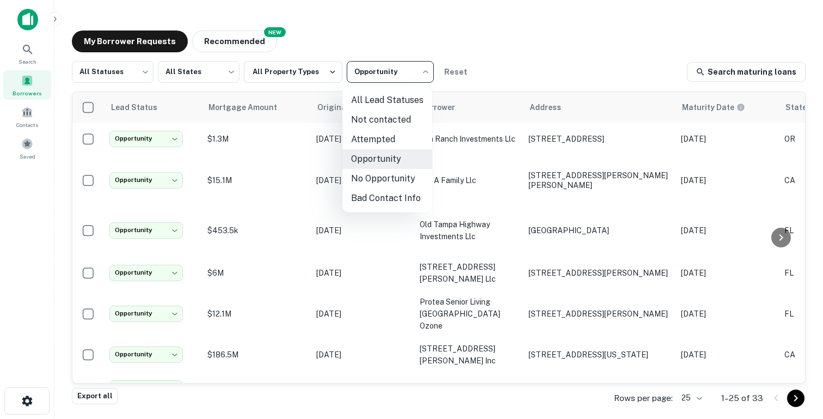
click at [87, 109] on div at bounding box center [411, 209] width 823 height 419
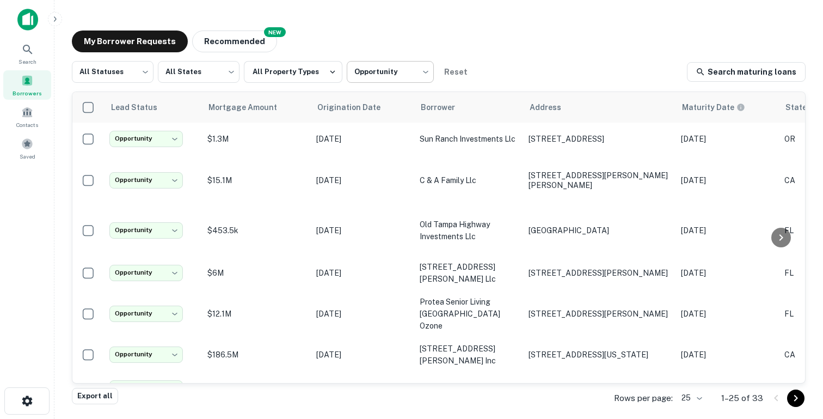
click at [368, 65] on body "**********" at bounding box center [411, 209] width 823 height 419
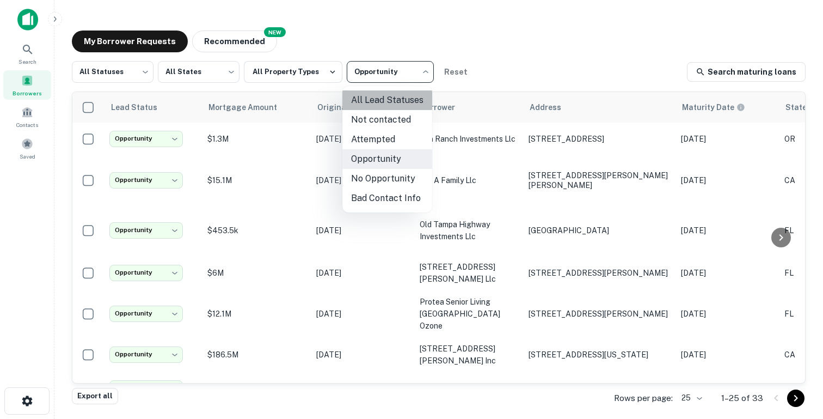
click at [376, 95] on li "All Lead Statuses" at bounding box center [387, 100] width 90 height 20
type input "***"
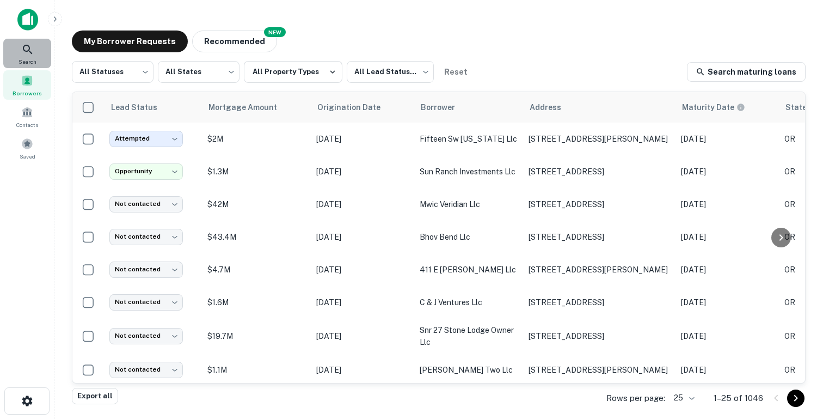
click at [35, 53] on div "Search" at bounding box center [27, 53] width 48 height 29
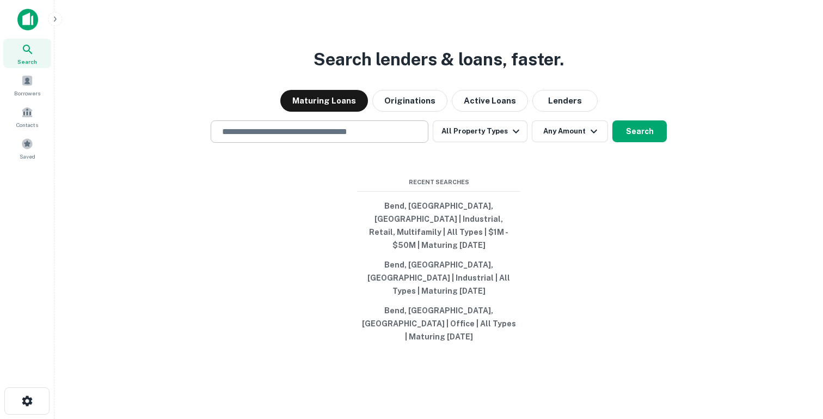
click at [268, 143] on div "​" at bounding box center [320, 131] width 218 height 22
click at [36, 87] on div "Borrowers" at bounding box center [27, 84] width 48 height 29
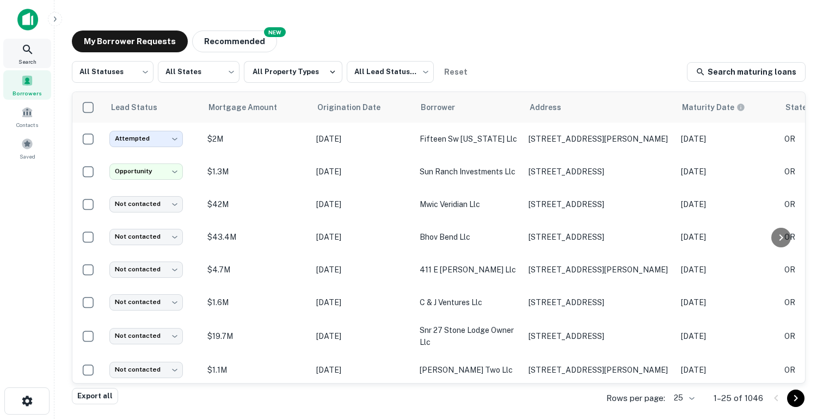
click at [38, 53] on div "Search" at bounding box center [27, 53] width 48 height 29
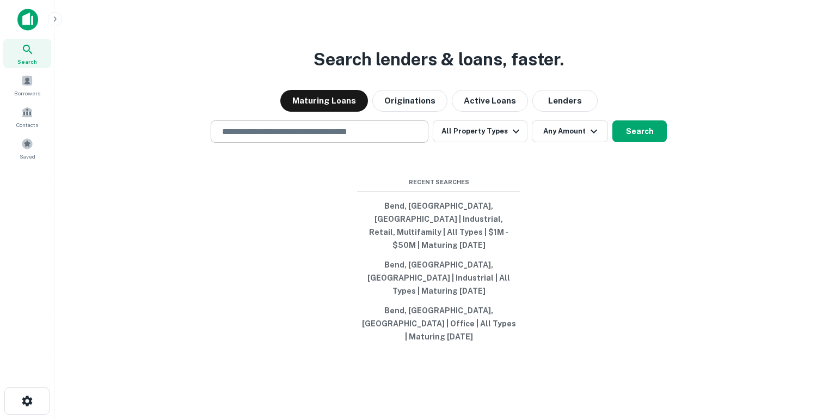
click at [382, 138] on input "text" at bounding box center [320, 131] width 208 height 13
click at [26, 143] on span at bounding box center [27, 144] width 12 height 12
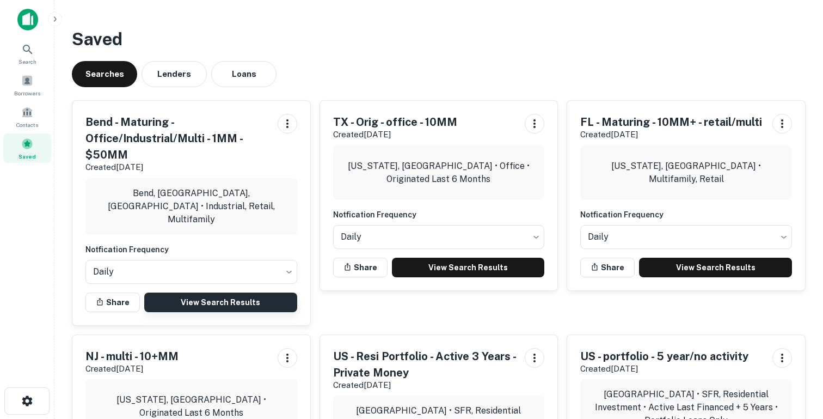
click at [200, 304] on link "View Search Results" at bounding box center [220, 302] width 153 height 20
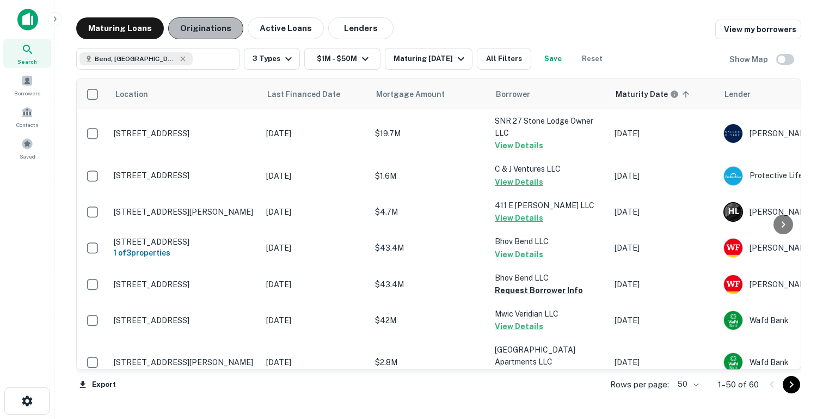
click at [209, 26] on button "Originations" at bounding box center [205, 28] width 75 height 22
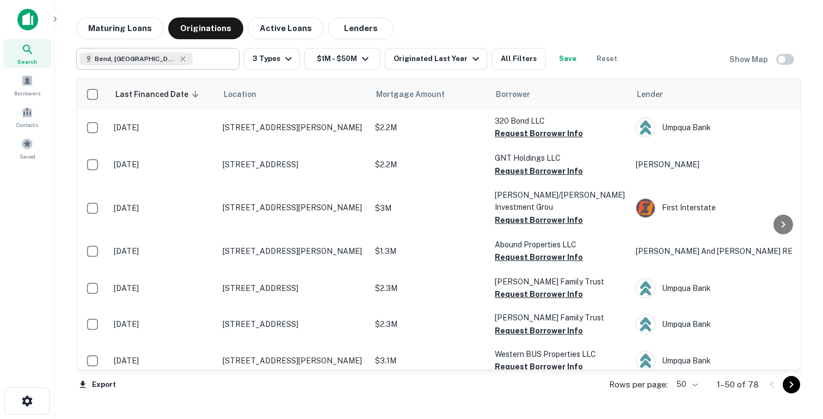
type input "**********"
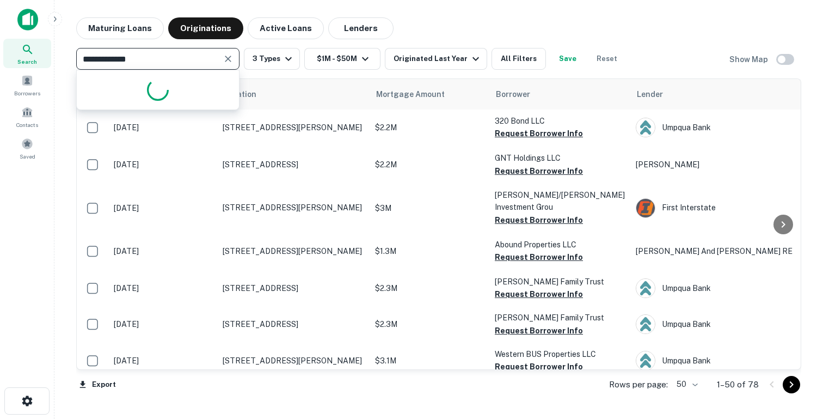
click at [169, 53] on input "**********" at bounding box center [148, 58] width 139 height 15
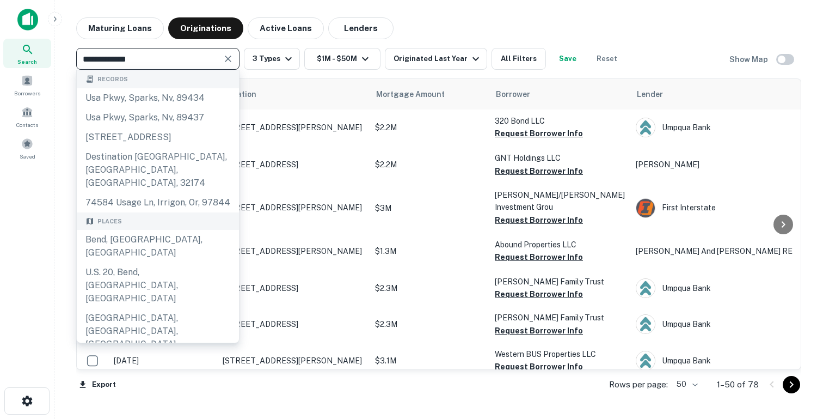
click at [234, 54] on button "Clear" at bounding box center [228, 58] width 15 height 15
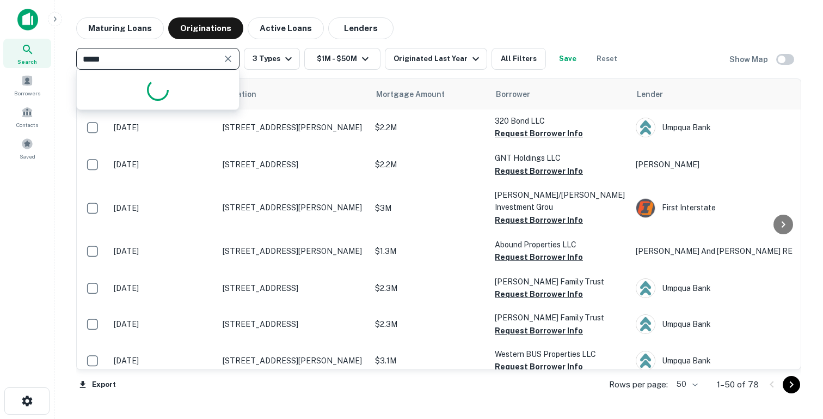
type input "******"
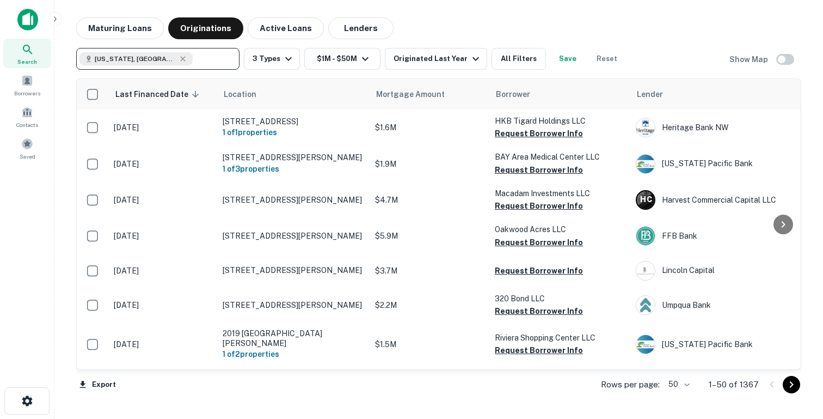
click at [550, 62] on button "Save" at bounding box center [567, 59] width 35 height 22
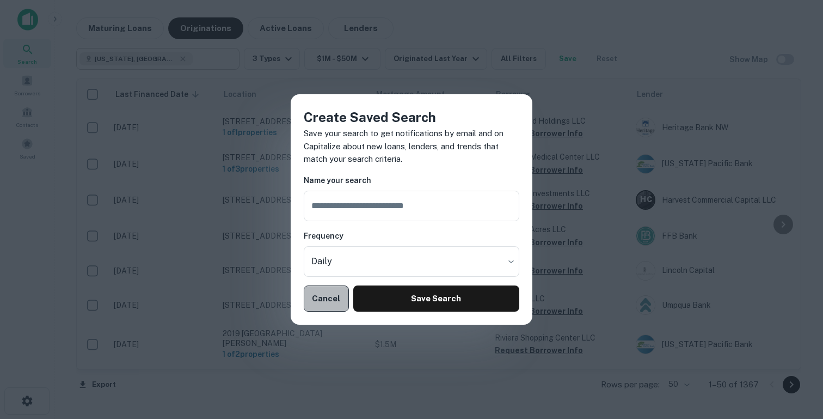
click at [330, 293] on button "Cancel" at bounding box center [326, 298] width 45 height 26
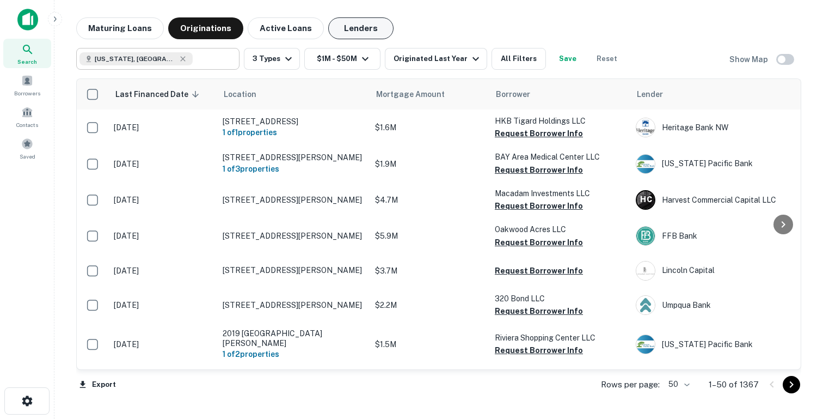
click at [347, 29] on button "Lenders" at bounding box center [360, 28] width 65 height 22
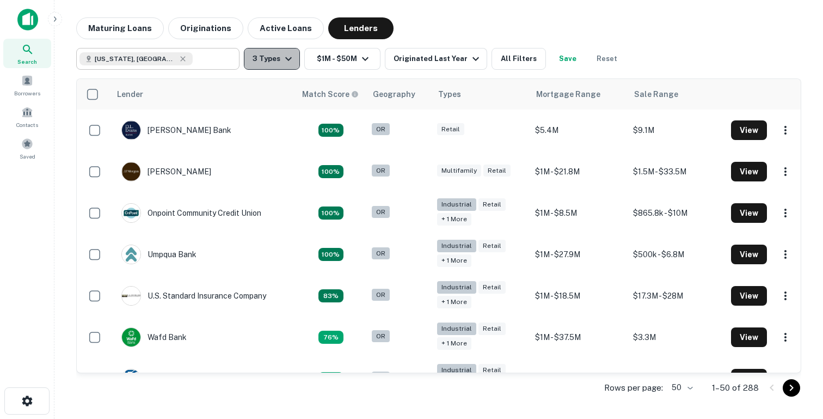
click at [280, 64] on button "3 Types" at bounding box center [272, 59] width 56 height 22
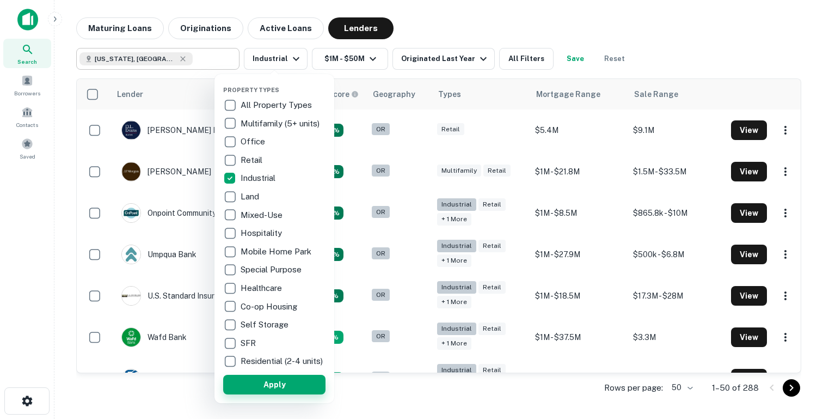
click at [262, 384] on button "Apply" at bounding box center [274, 385] width 102 height 20
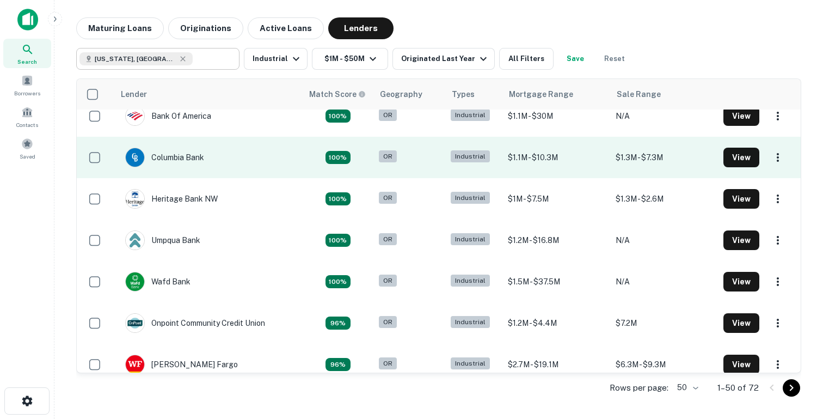
scroll to position [15, 0]
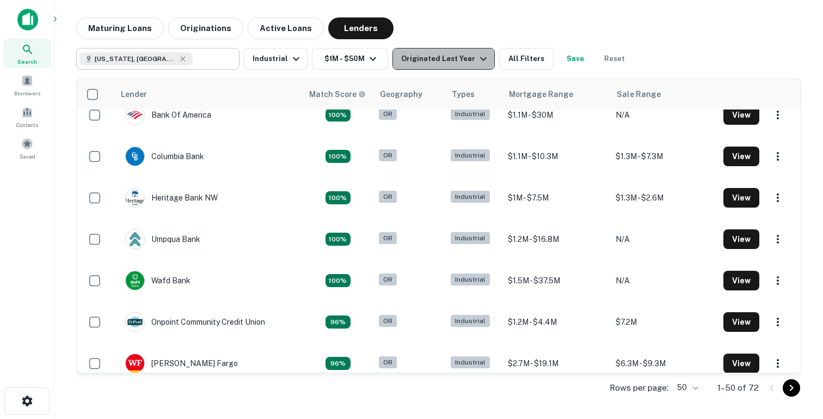
click at [449, 60] on div "Originated Last Year" at bounding box center [445, 58] width 89 height 13
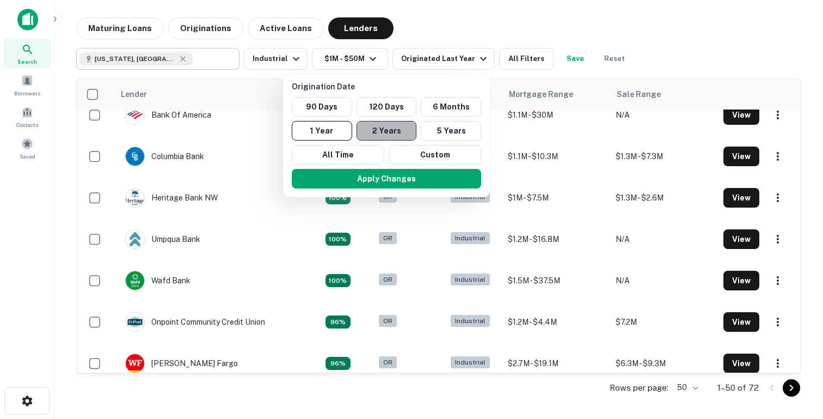
click at [388, 129] on button "2 Years" at bounding box center [387, 131] width 60 height 20
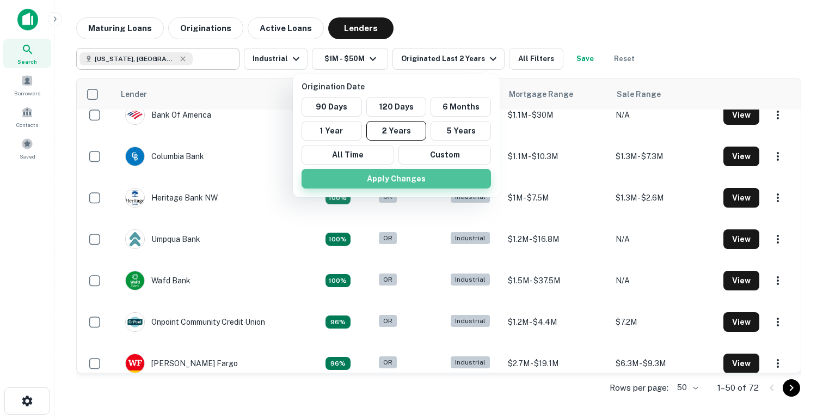
click at [371, 181] on button "Apply Changes" at bounding box center [396, 179] width 189 height 20
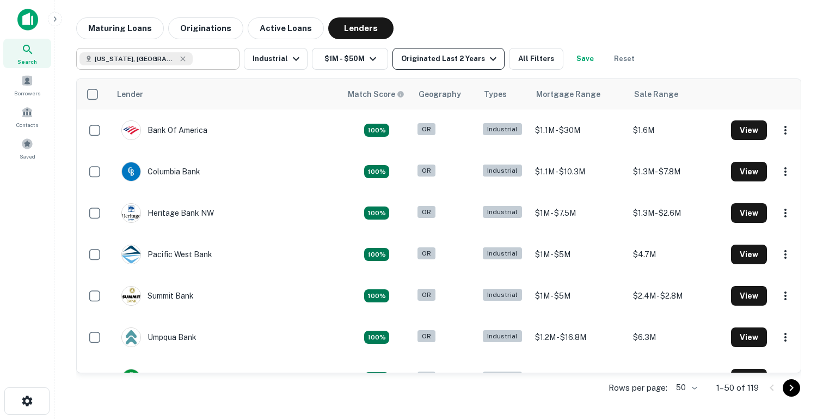
click at [437, 65] on button "Originated Last 2 Years" at bounding box center [449, 59] width 112 height 22
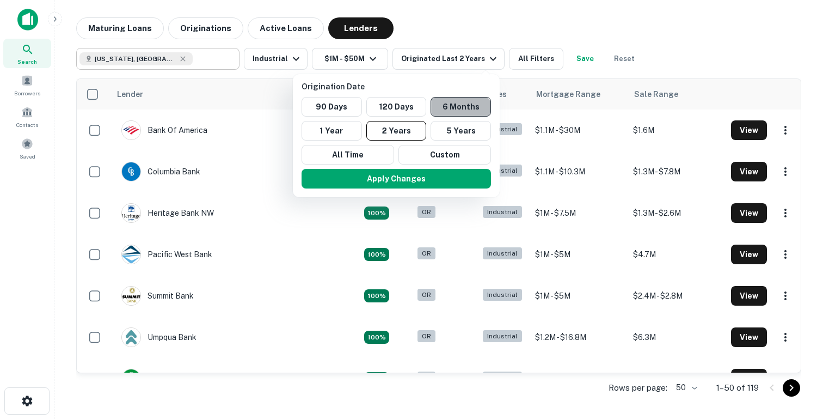
click at [456, 107] on button "6 Months" at bounding box center [461, 107] width 60 height 20
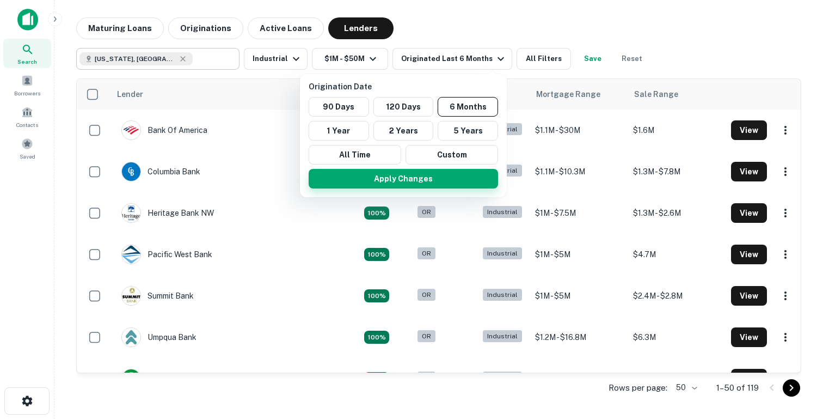
click at [422, 180] on button "Apply Changes" at bounding box center [403, 179] width 189 height 20
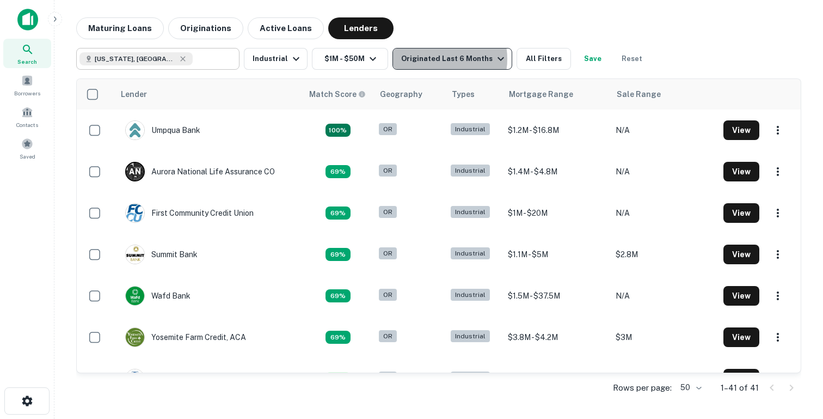
click at [436, 59] on div "Originated Last 6 Months" at bounding box center [454, 58] width 106 height 13
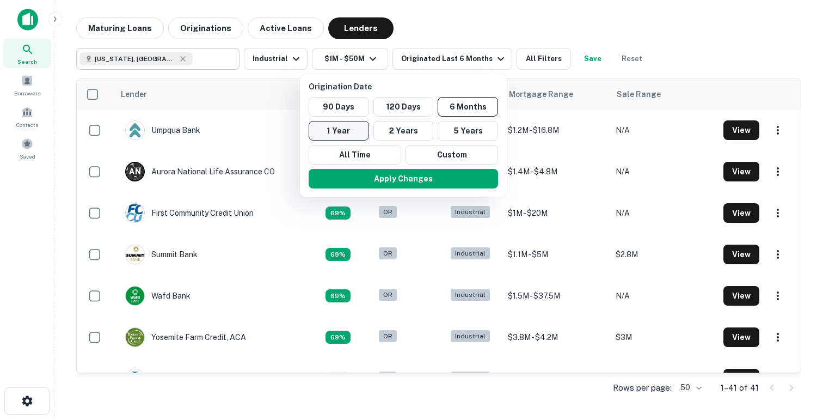
click at [348, 134] on button "1 Year" at bounding box center [339, 131] width 60 height 20
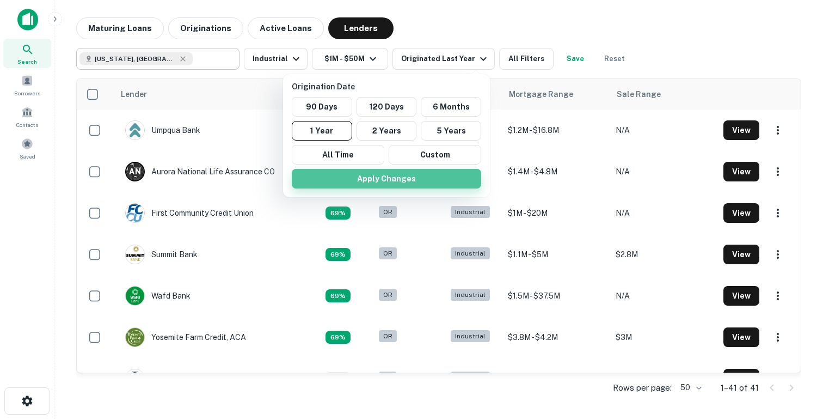
click at [364, 180] on button "Apply Changes" at bounding box center [386, 179] width 189 height 20
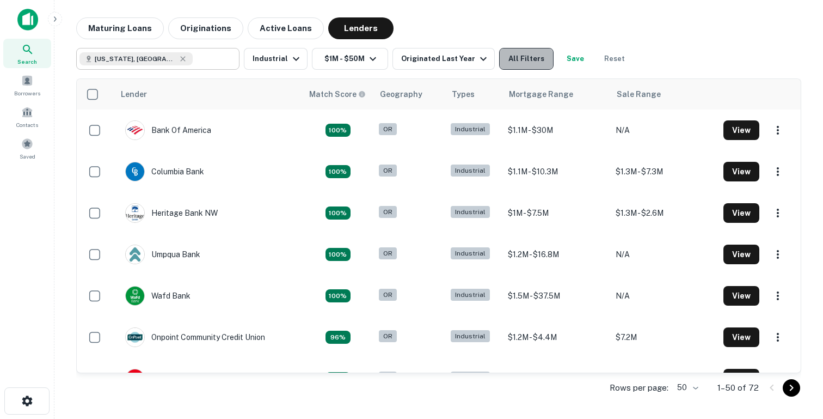
click at [528, 63] on button "All Filters" at bounding box center [526, 59] width 54 height 22
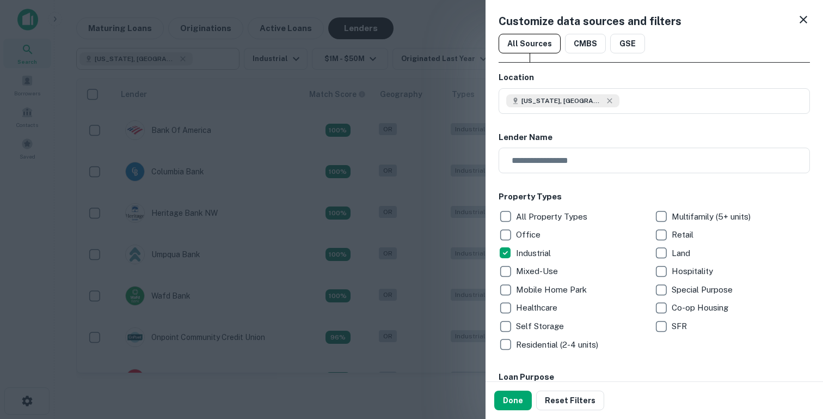
scroll to position [277, 0]
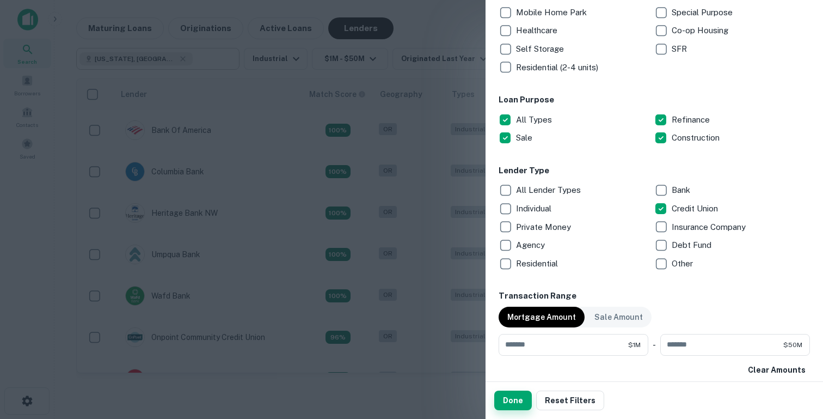
click at [503, 402] on button "Done" at bounding box center [513, 400] width 38 height 20
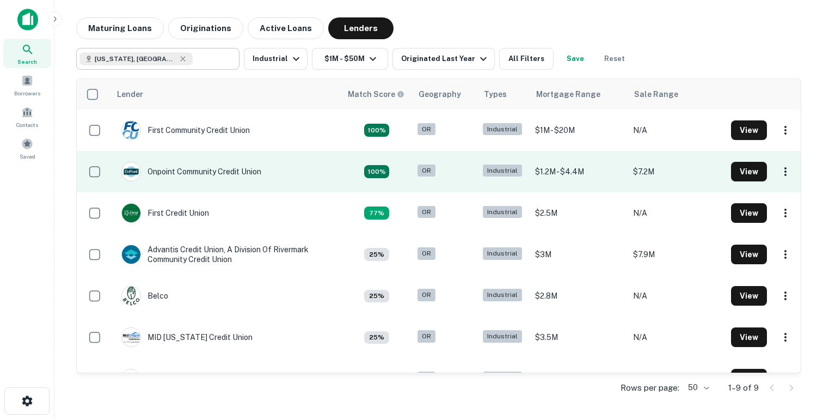
click at [284, 172] on td "Onpoint Community Credit Union" at bounding box center [226, 171] width 231 height 41
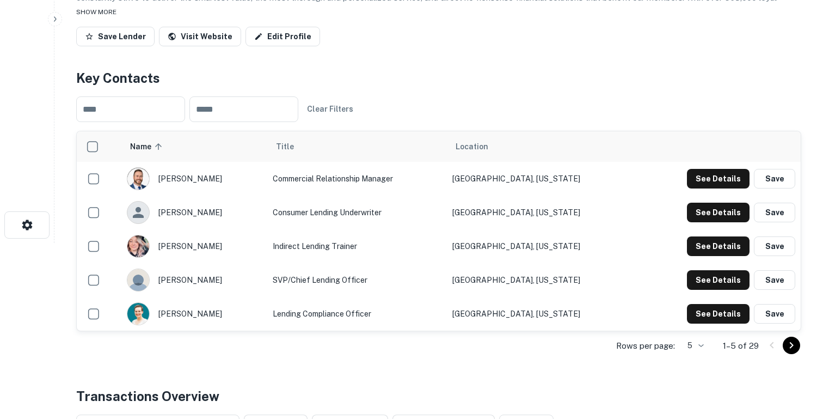
scroll to position [186, 0]
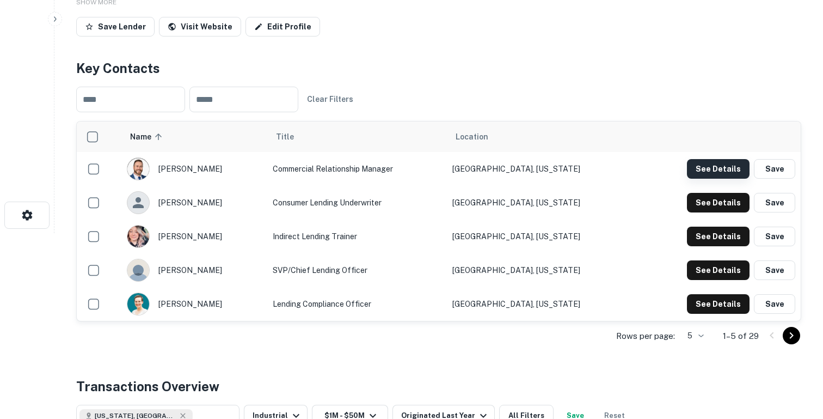
click at [735, 170] on button "See Details" at bounding box center [718, 169] width 63 height 20
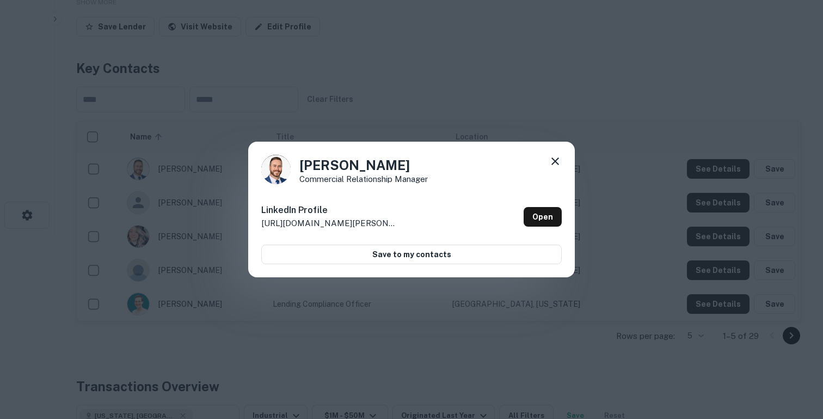
click at [670, 131] on div "Shane Kelley Commercial Relationship Manager LinkedIn Profile http://www.linked…" at bounding box center [411, 209] width 823 height 419
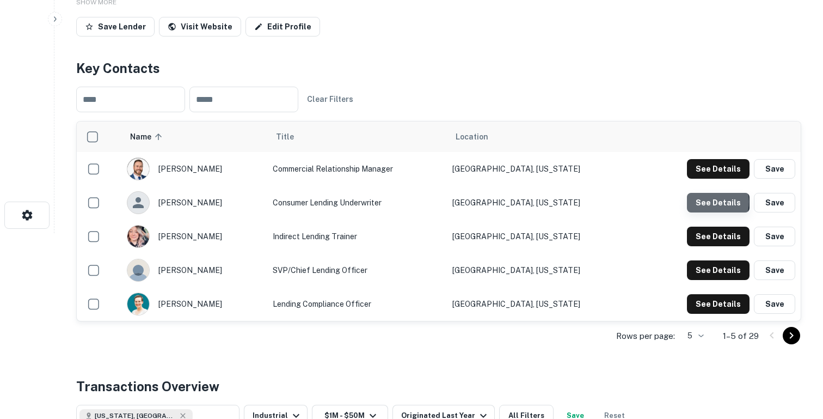
click at [709, 179] on button "See Details" at bounding box center [718, 169] width 63 height 20
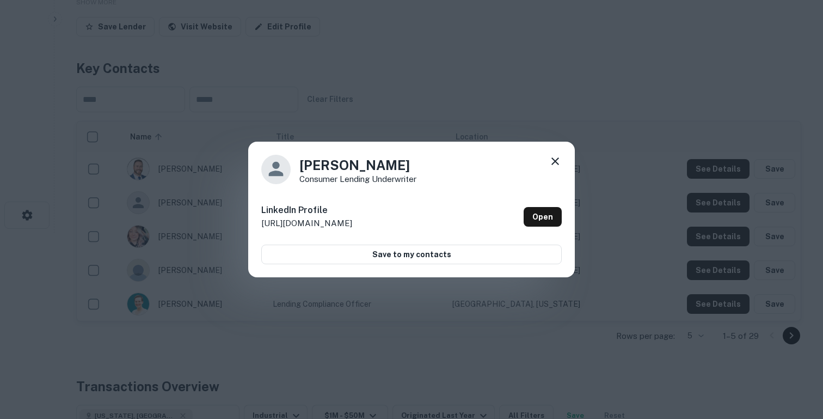
click at [633, 154] on div "Faith Barstow Consumer Lending Underwriter LinkedIn Profile http://www.linkedin…" at bounding box center [411, 209] width 823 height 419
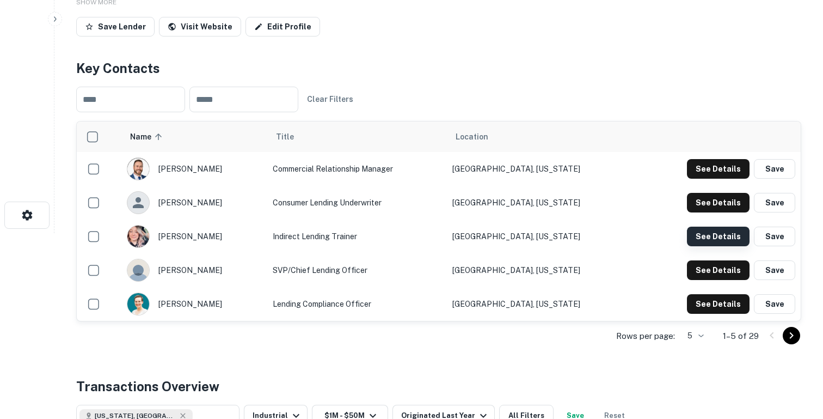
click at [711, 179] on button "See Details" at bounding box center [718, 169] width 63 height 20
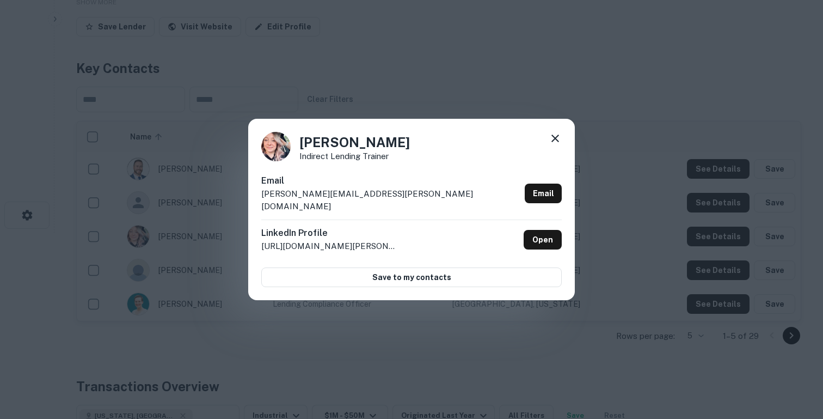
click at [558, 141] on icon at bounding box center [556, 138] width 8 height 8
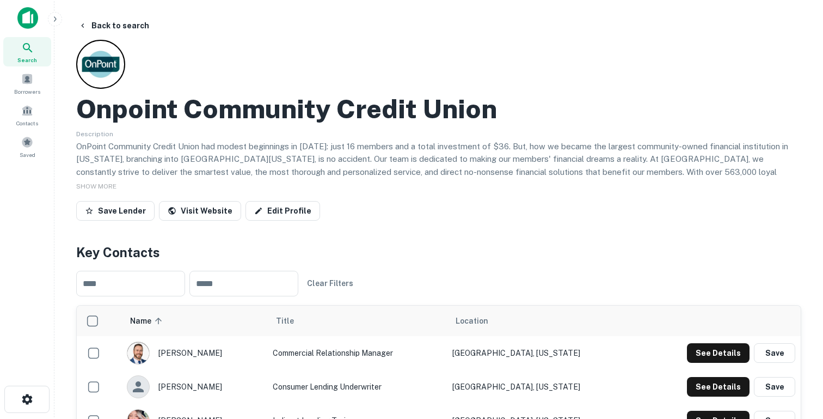
scroll to position [0, 0]
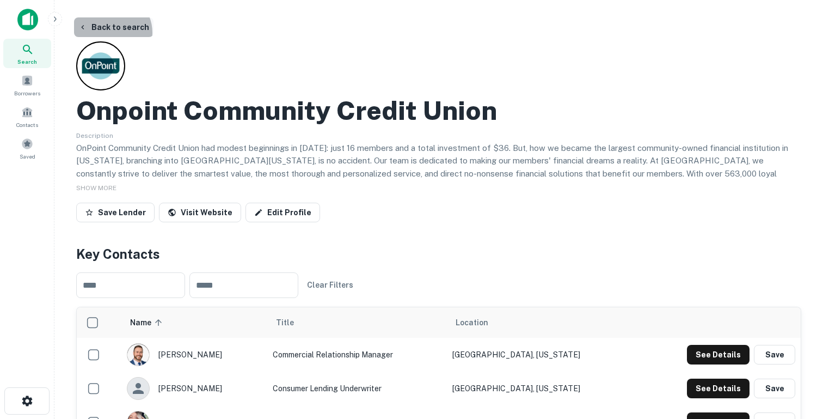
click at [109, 33] on button "Back to search" at bounding box center [113, 27] width 79 height 20
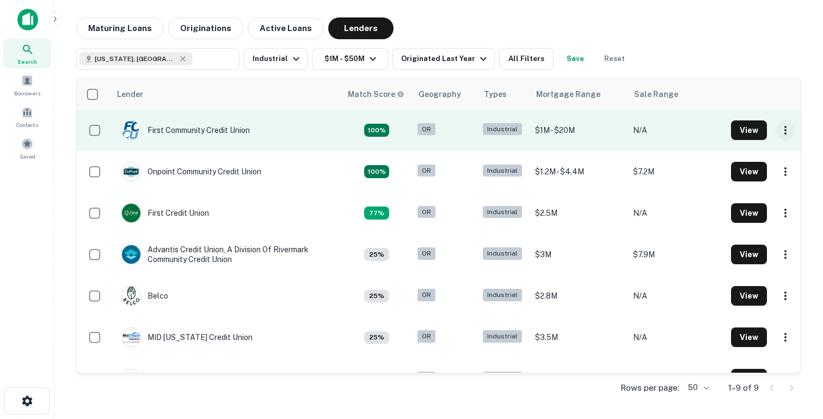
click at [785, 134] on icon "button" at bounding box center [785, 130] width 13 height 13
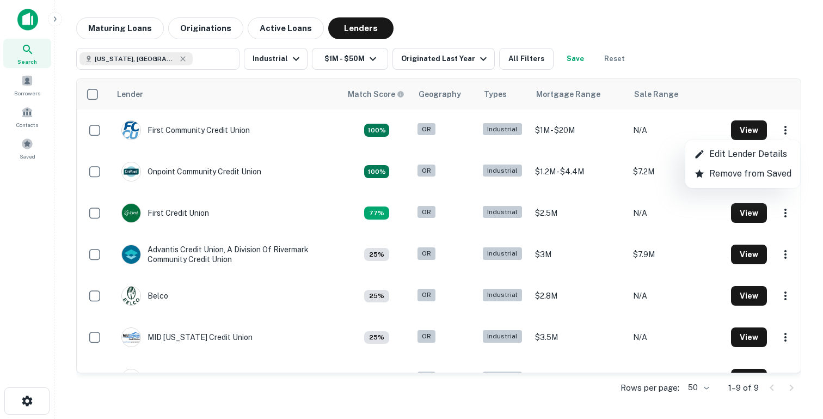
click at [230, 131] on div at bounding box center [411, 209] width 823 height 419
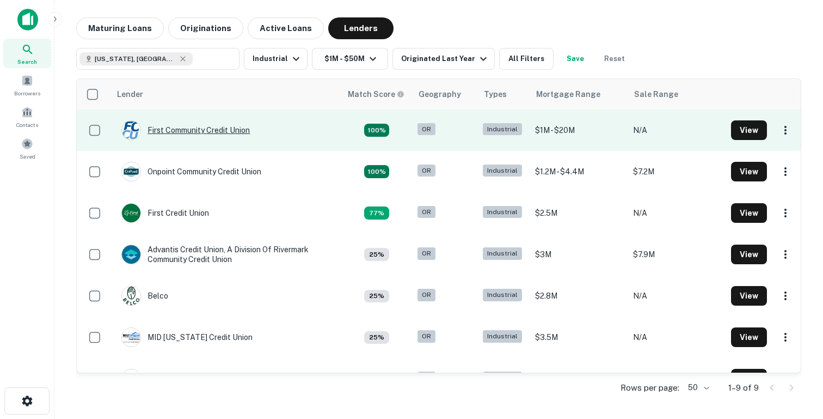
click at [170, 130] on div "First Community Credit Union" at bounding box center [185, 130] width 128 height 20
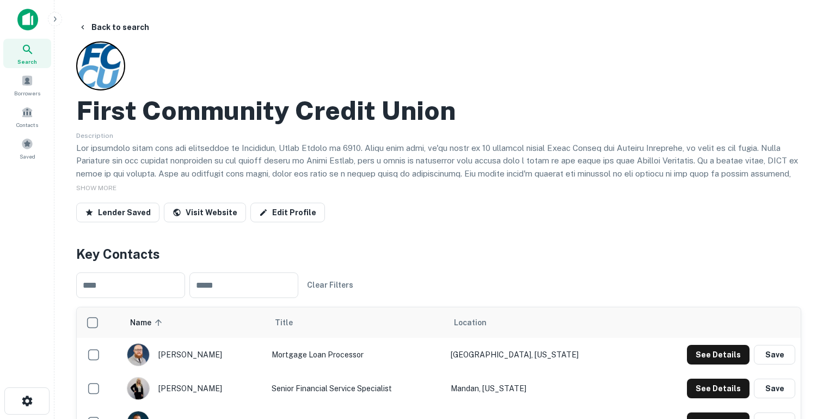
scroll to position [137, 0]
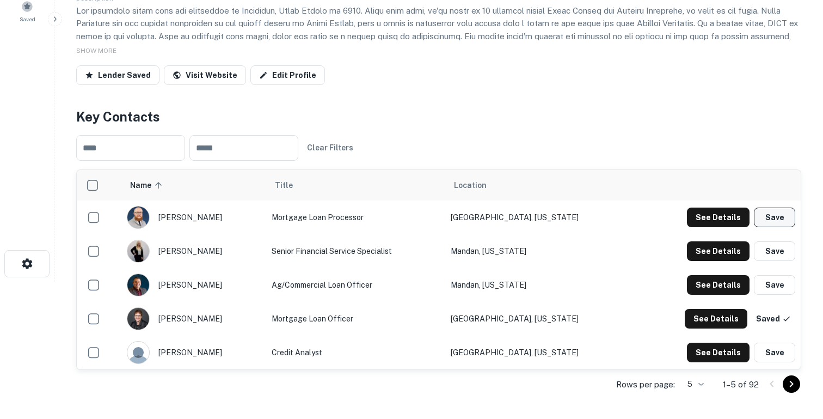
click at [773, 222] on button "Save" at bounding box center [774, 217] width 41 height 20
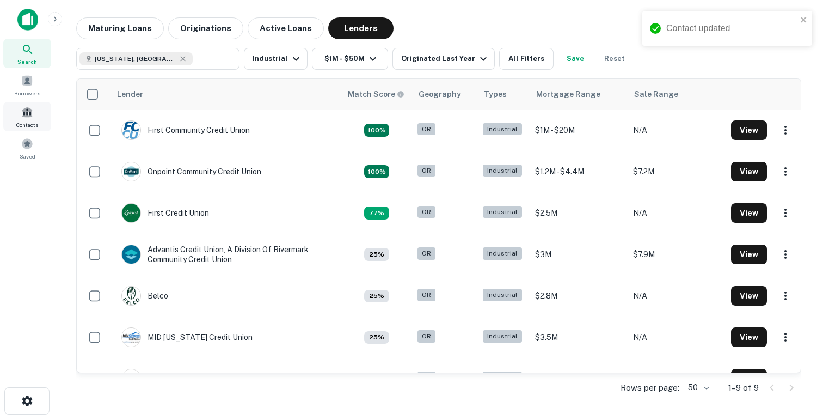
click at [35, 120] on span "Contacts" at bounding box center [27, 124] width 22 height 9
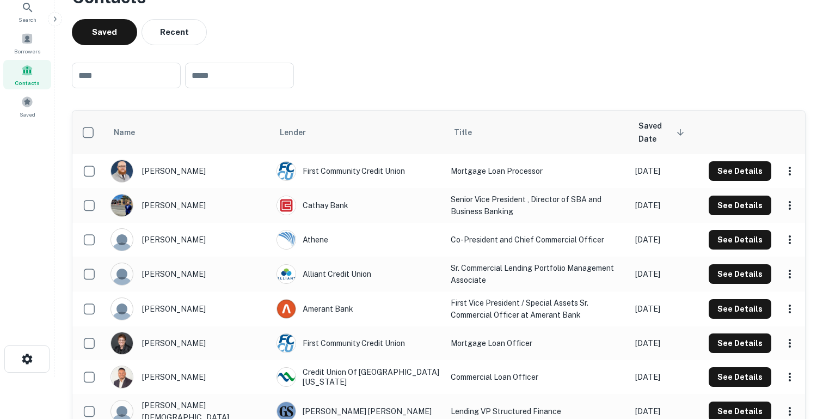
scroll to position [38, 0]
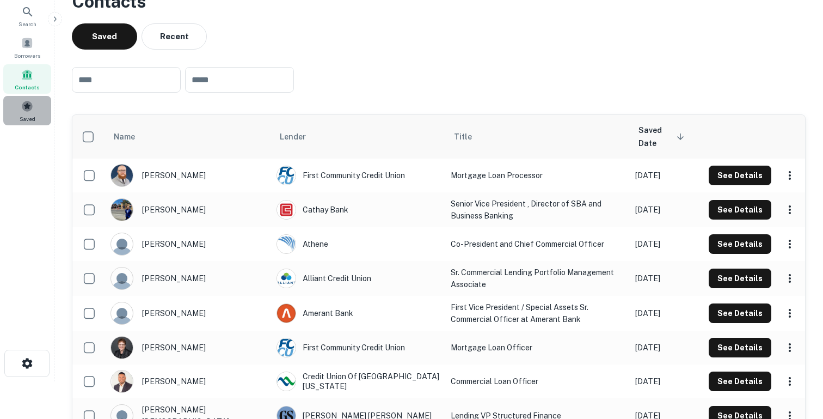
click at [18, 111] on div "Saved" at bounding box center [27, 110] width 48 height 29
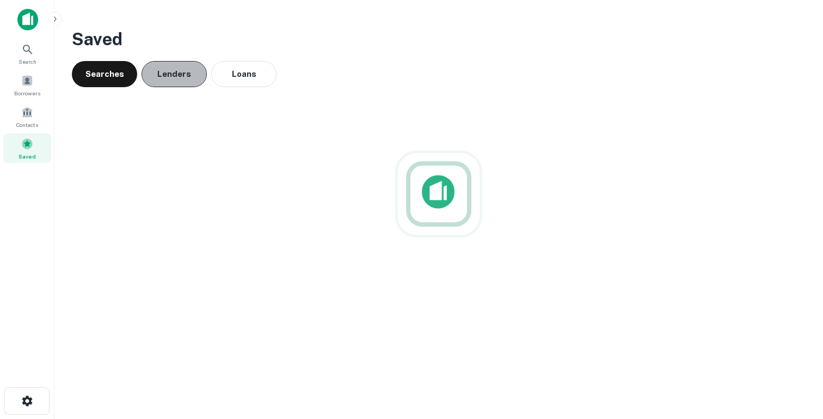
click at [170, 81] on button "Lenders" at bounding box center [174, 74] width 65 height 26
